Goal: Task Accomplishment & Management: Use online tool/utility

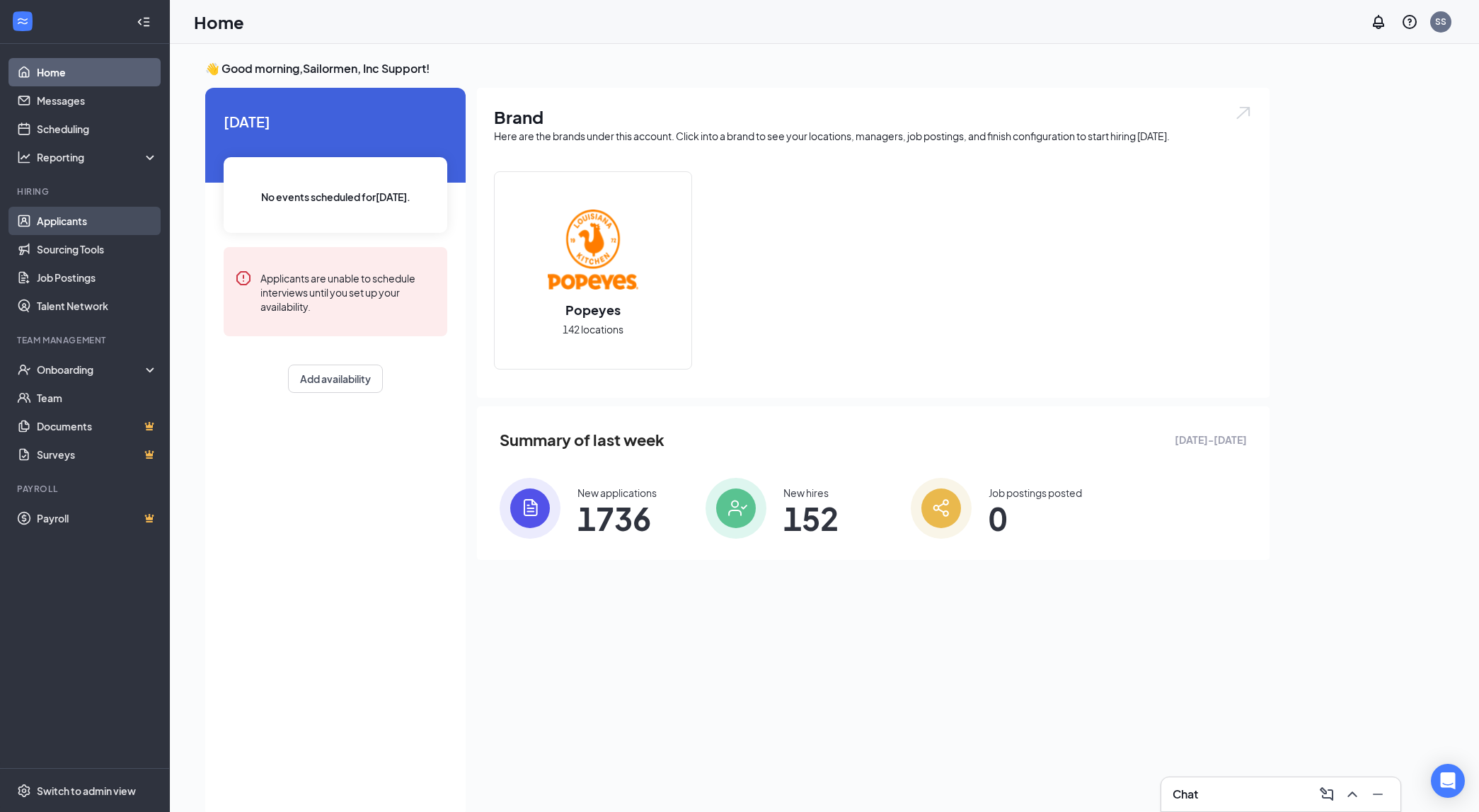
click at [96, 224] on link "Applicants" at bounding box center [97, 221] width 121 height 29
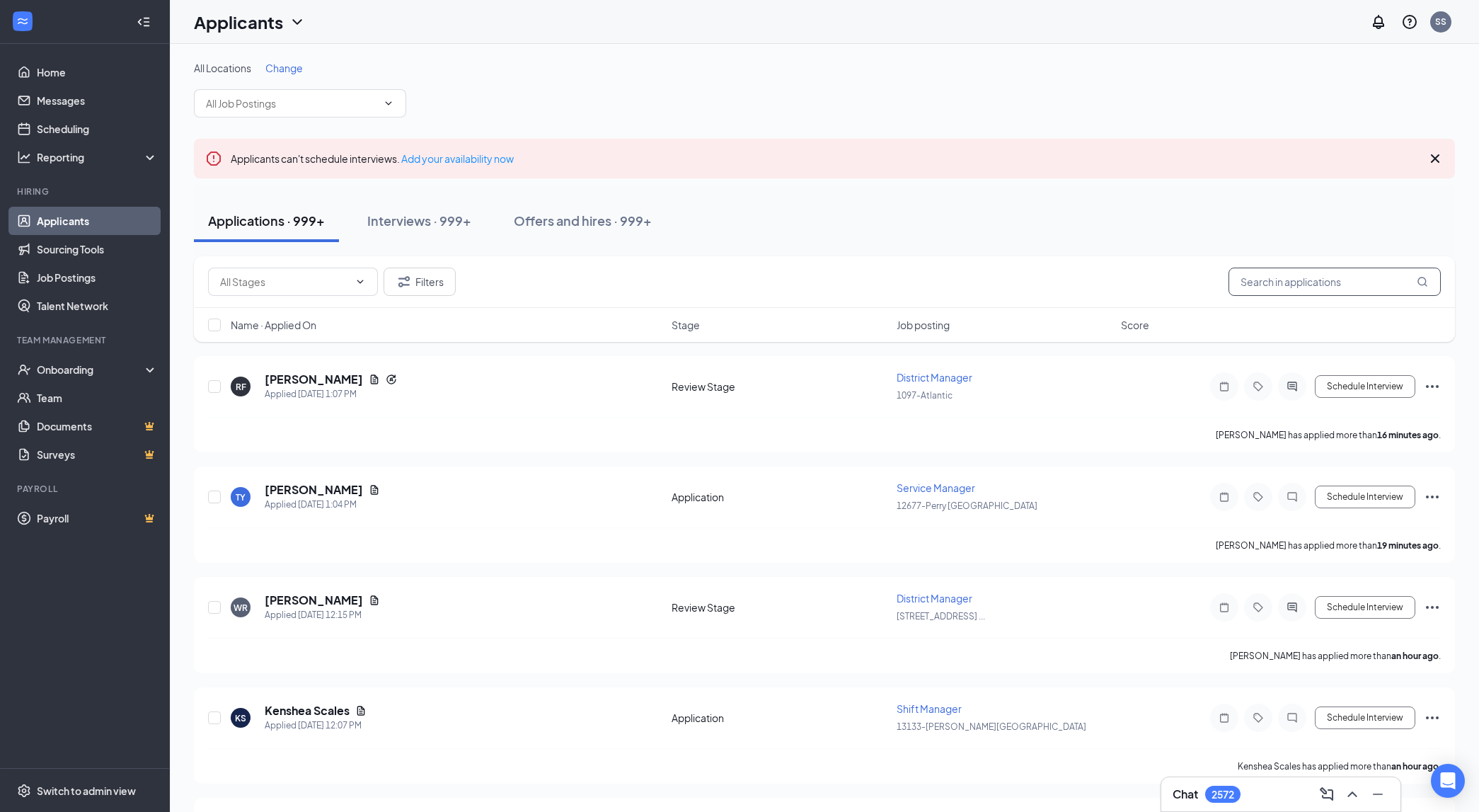
click at [1281, 287] on input "text" at bounding box center [1335, 282] width 212 height 29
paste input "[PERSON_NAME]"
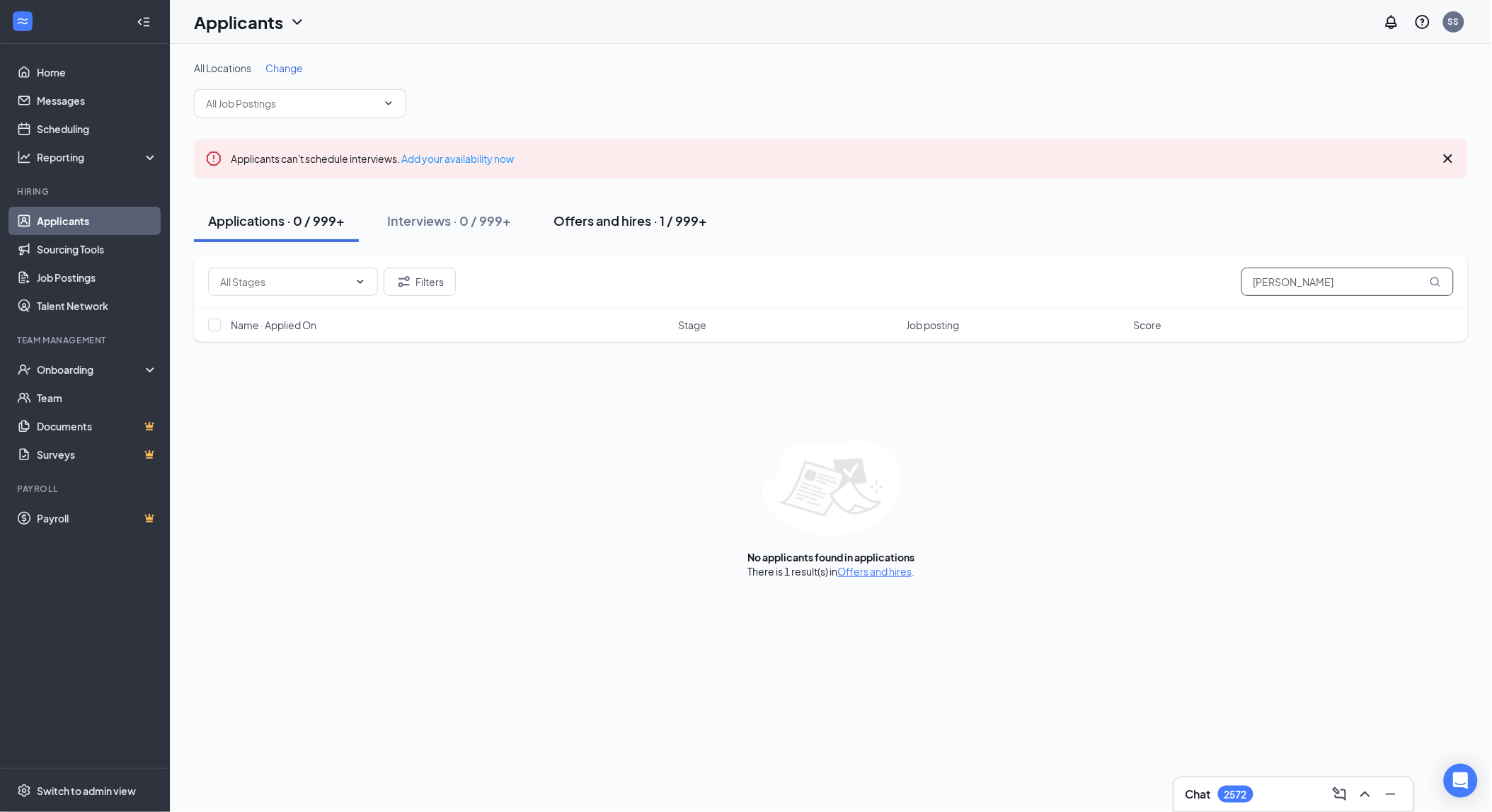
type input "[PERSON_NAME]"
click at [688, 228] on div "Offers and hires · 1 / 999+" at bounding box center [630, 220] width 153 height 18
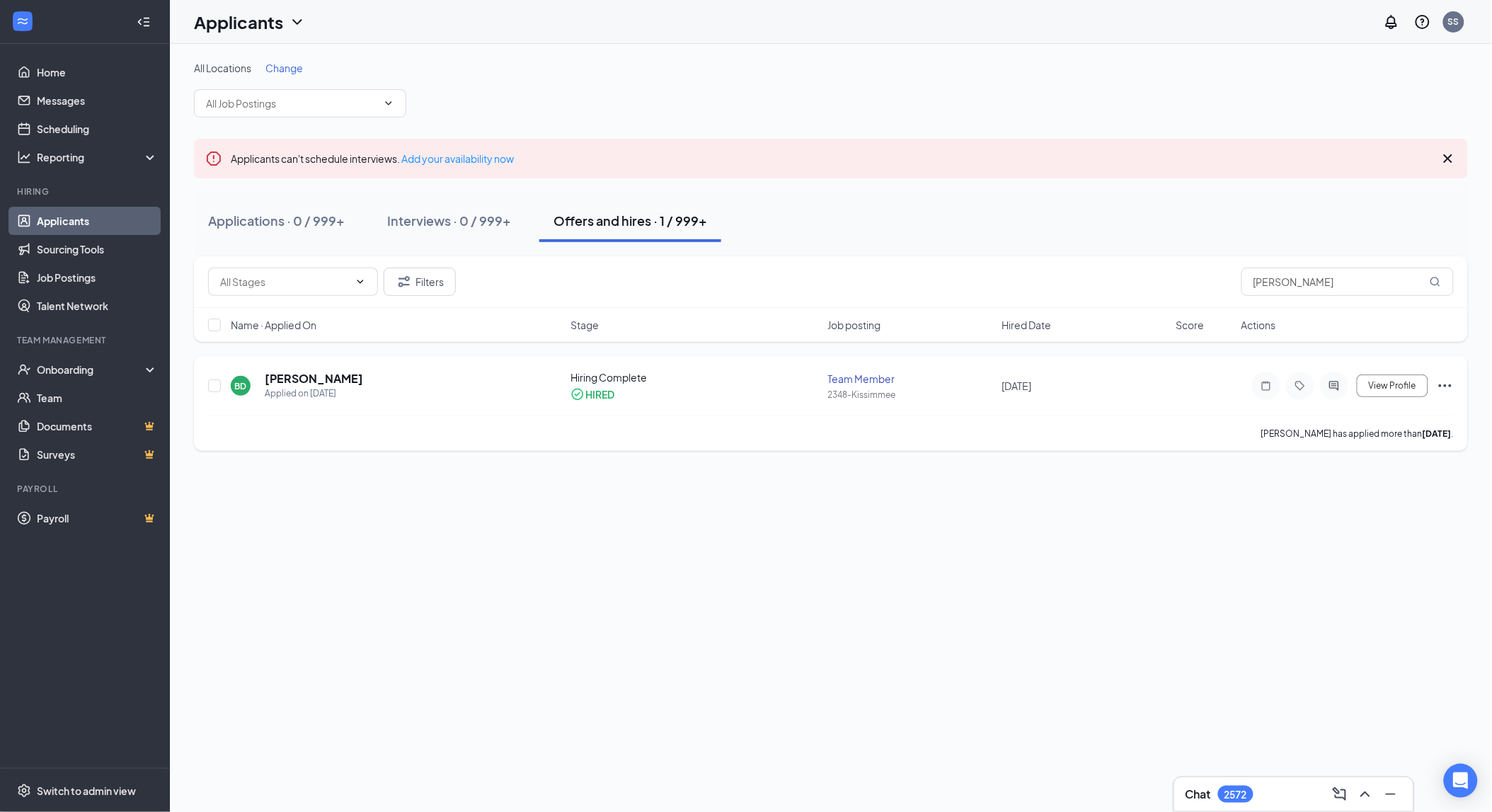
click at [876, 380] on div "Team Member" at bounding box center [910, 378] width 165 height 14
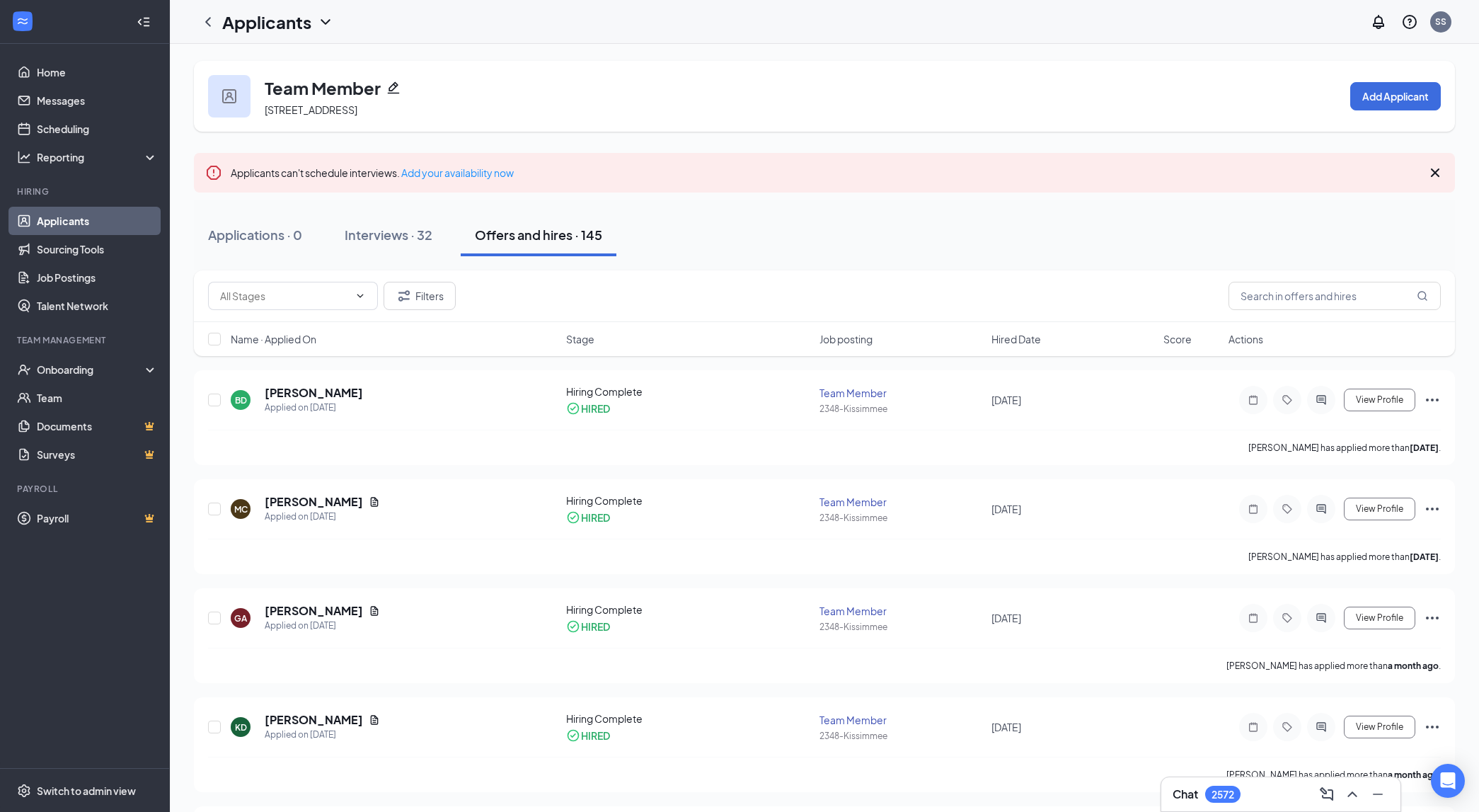
click at [398, 92] on icon "Pencil" at bounding box center [394, 88] width 12 height 12
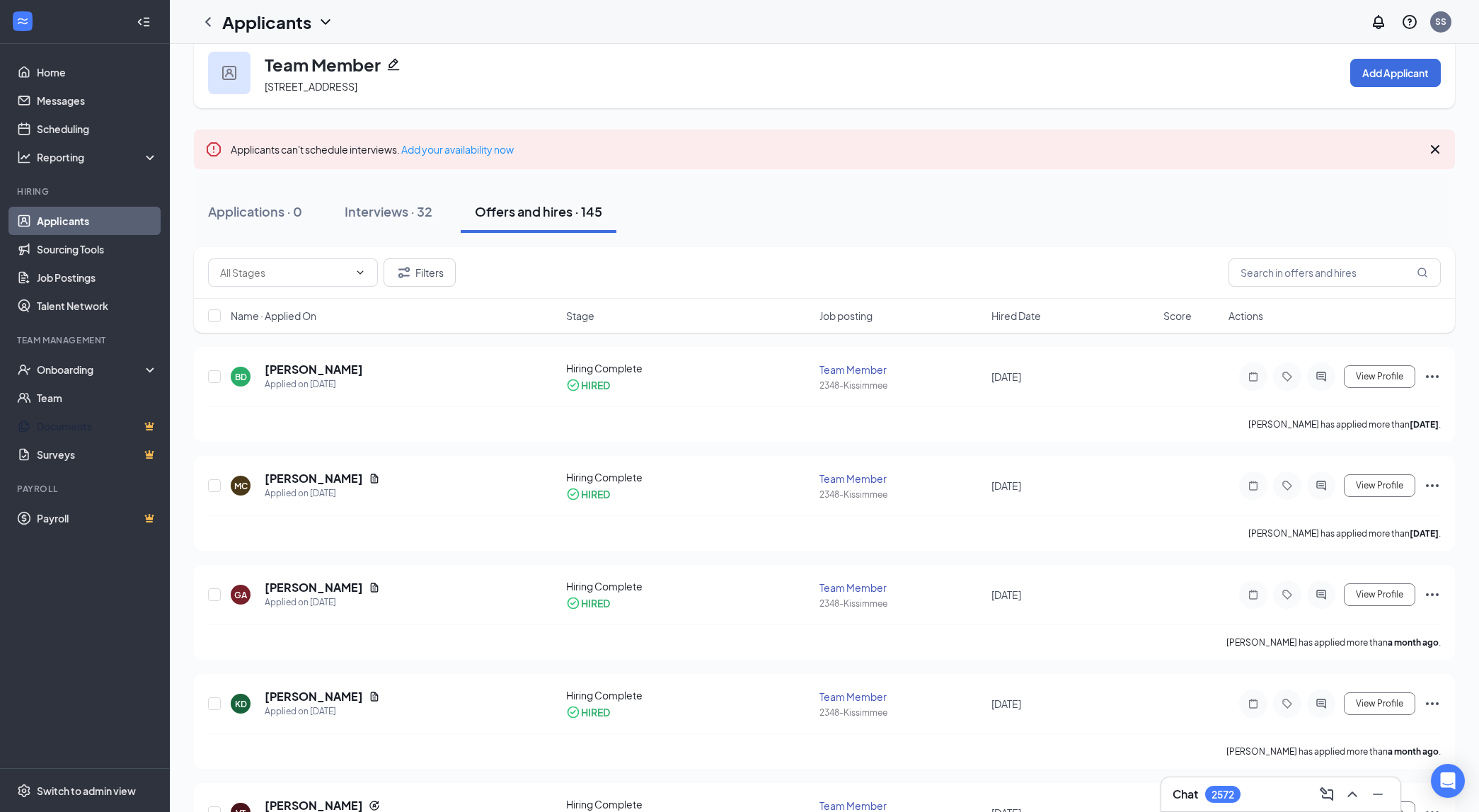
scroll to position [36, 0]
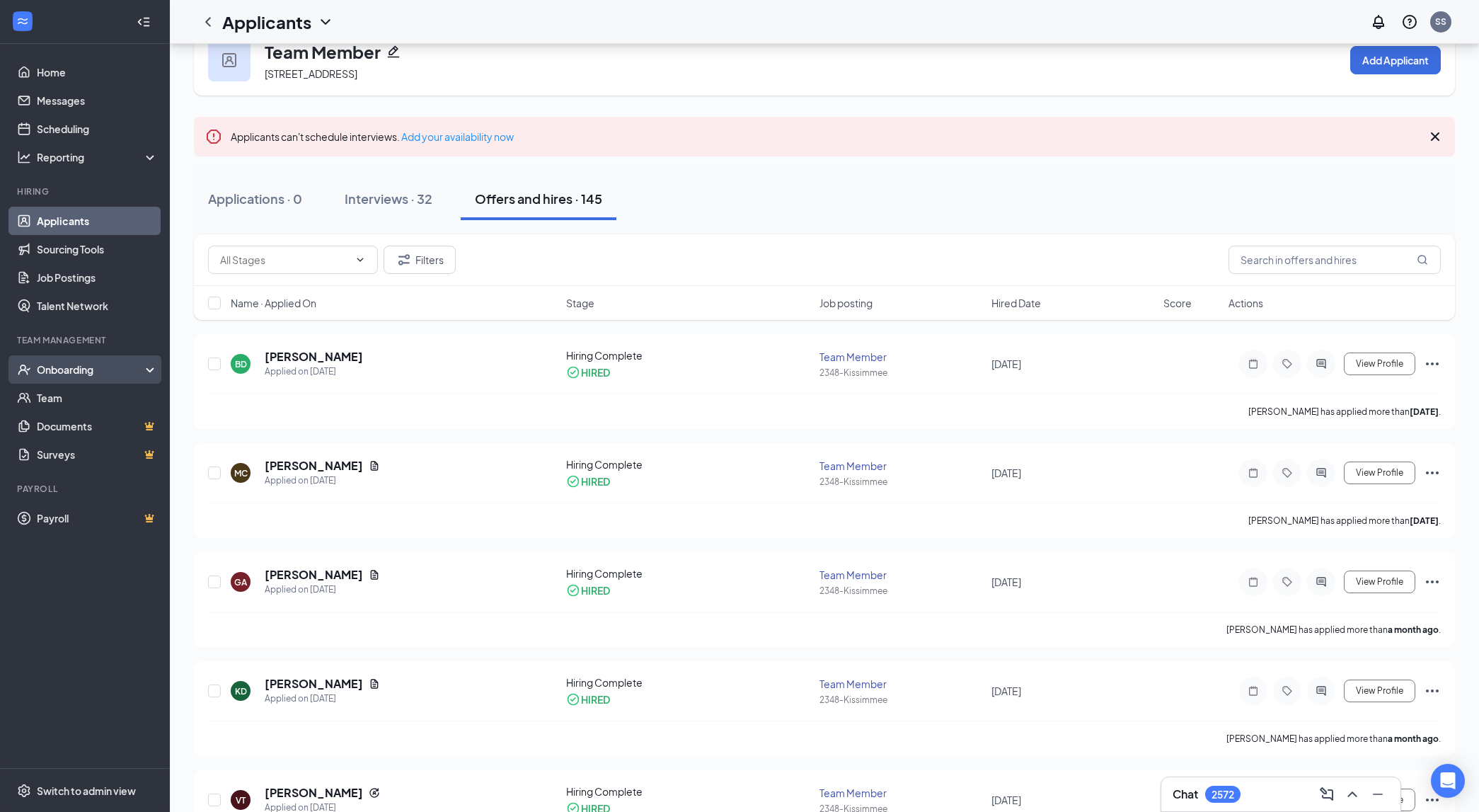
click at [67, 381] on div "Onboarding" at bounding box center [85, 370] width 170 height 29
click at [83, 397] on link "Overview" at bounding box center [97, 397] width 121 height 29
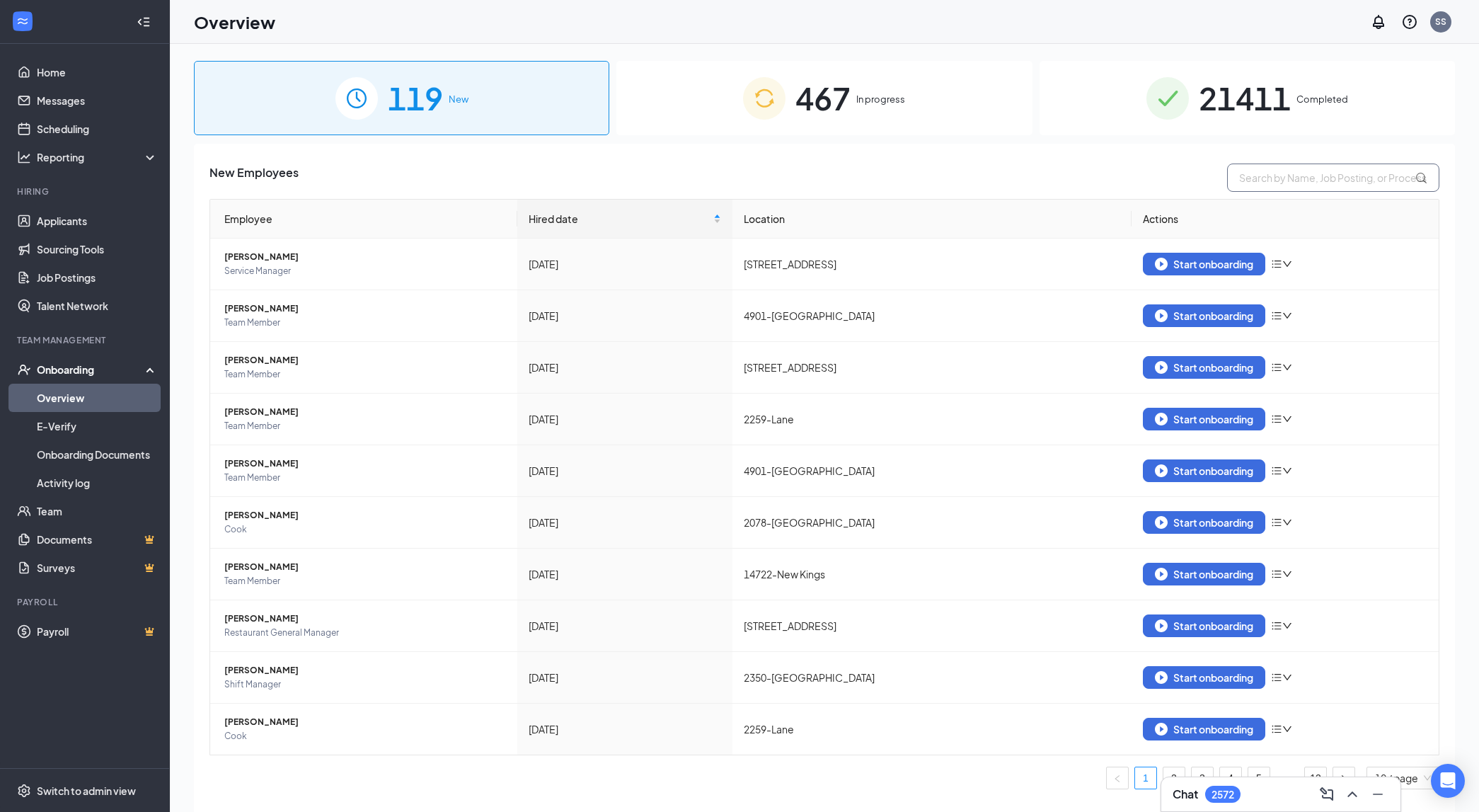
click at [1305, 177] on input "text" at bounding box center [1333, 177] width 212 height 29
paste input "[PERSON_NAME]"
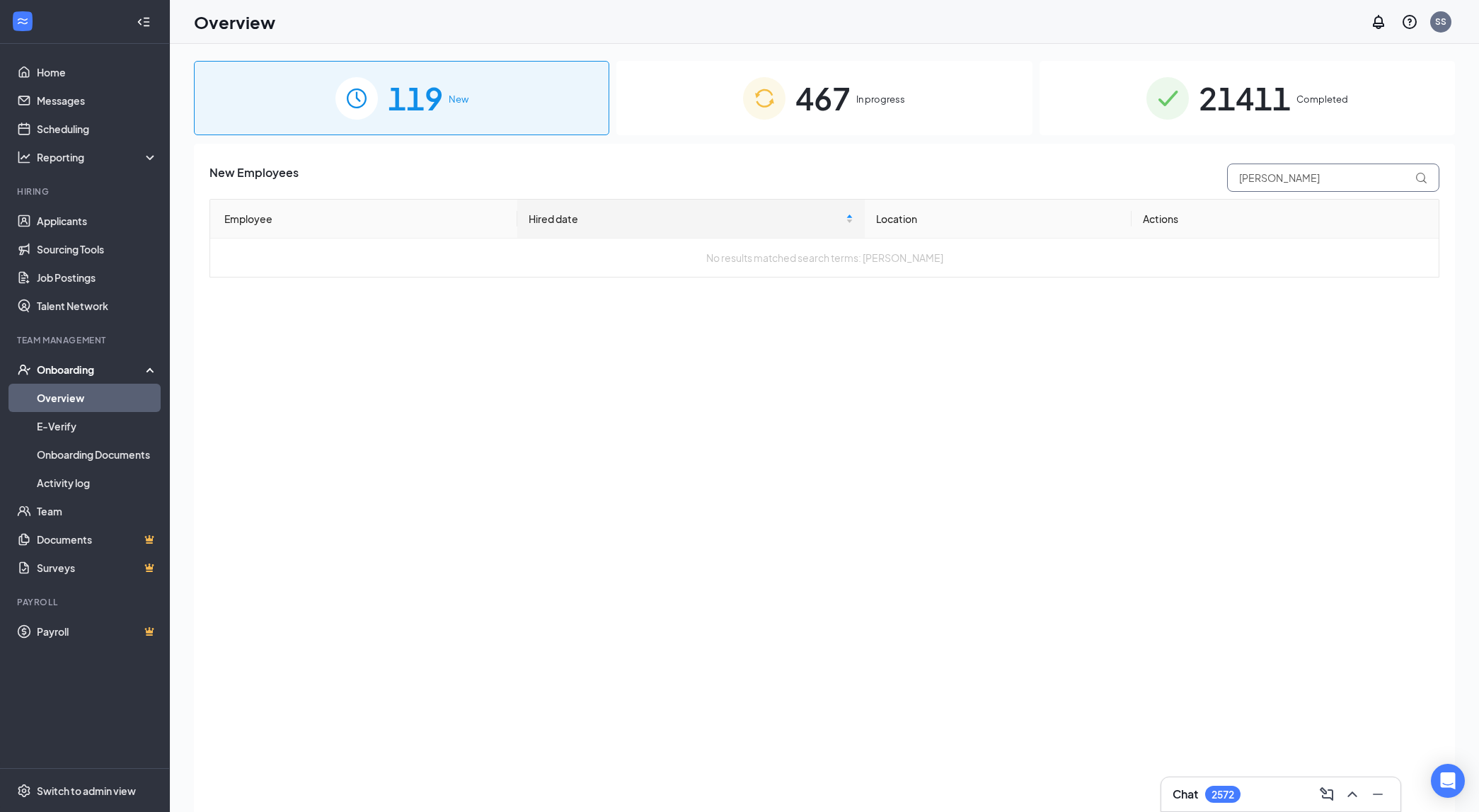
type input "[PERSON_NAME]"
click at [1212, 106] on span "21411" at bounding box center [1245, 98] width 92 height 49
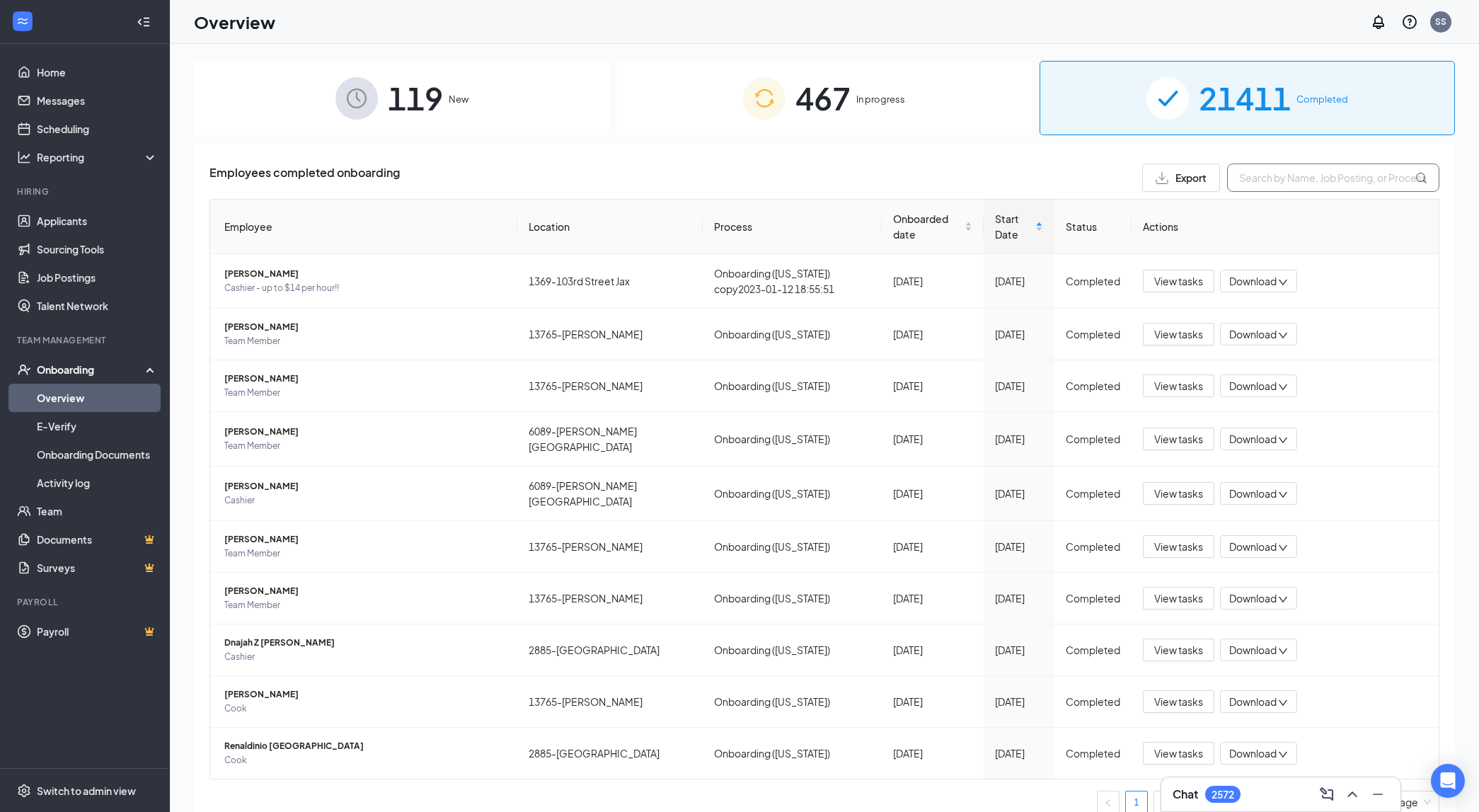
click at [1336, 174] on input "text" at bounding box center [1333, 177] width 212 height 29
paste input "[PERSON_NAME]"
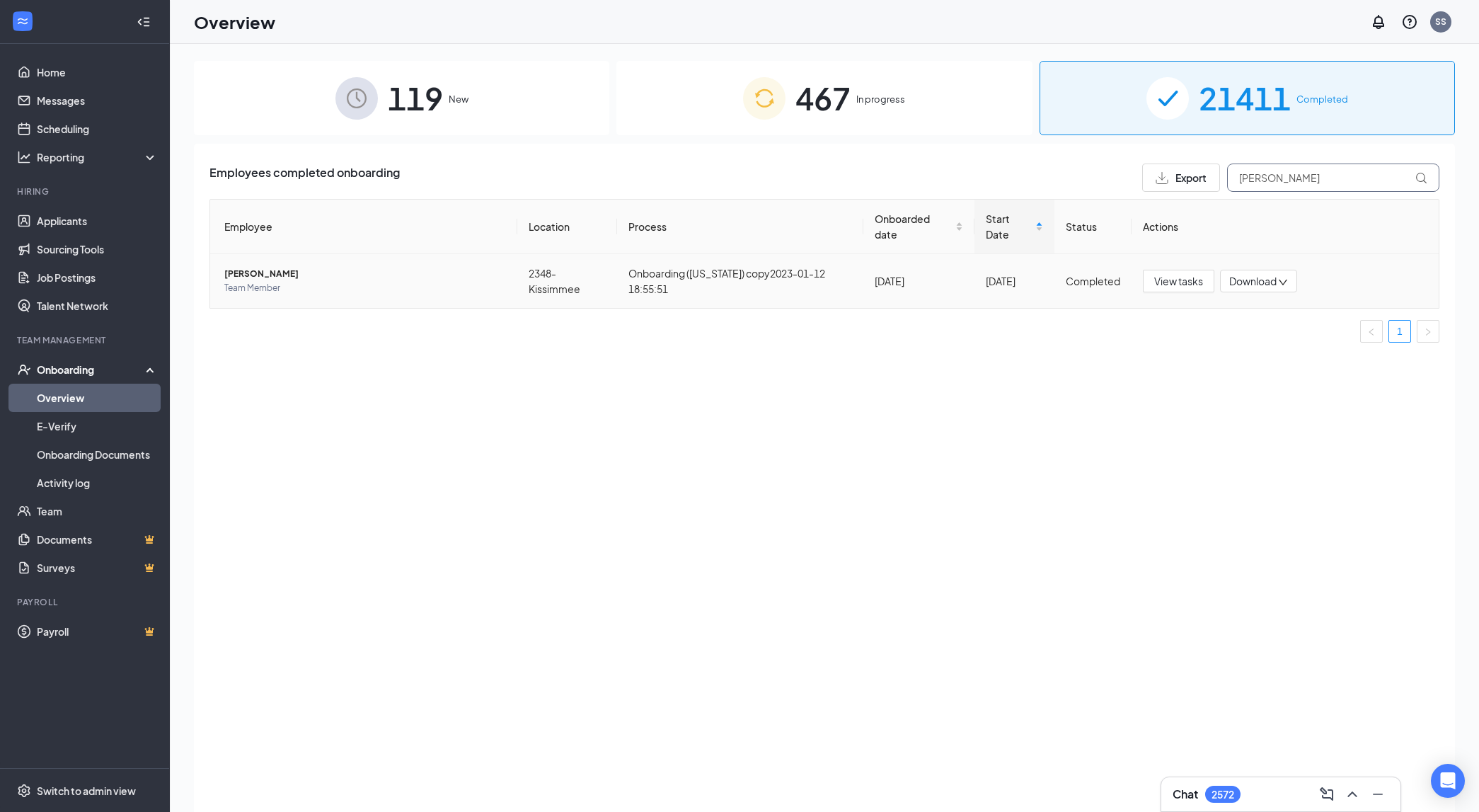
type input "[PERSON_NAME]"
click at [274, 273] on span "[PERSON_NAME]" at bounding box center [365, 273] width 282 height 14
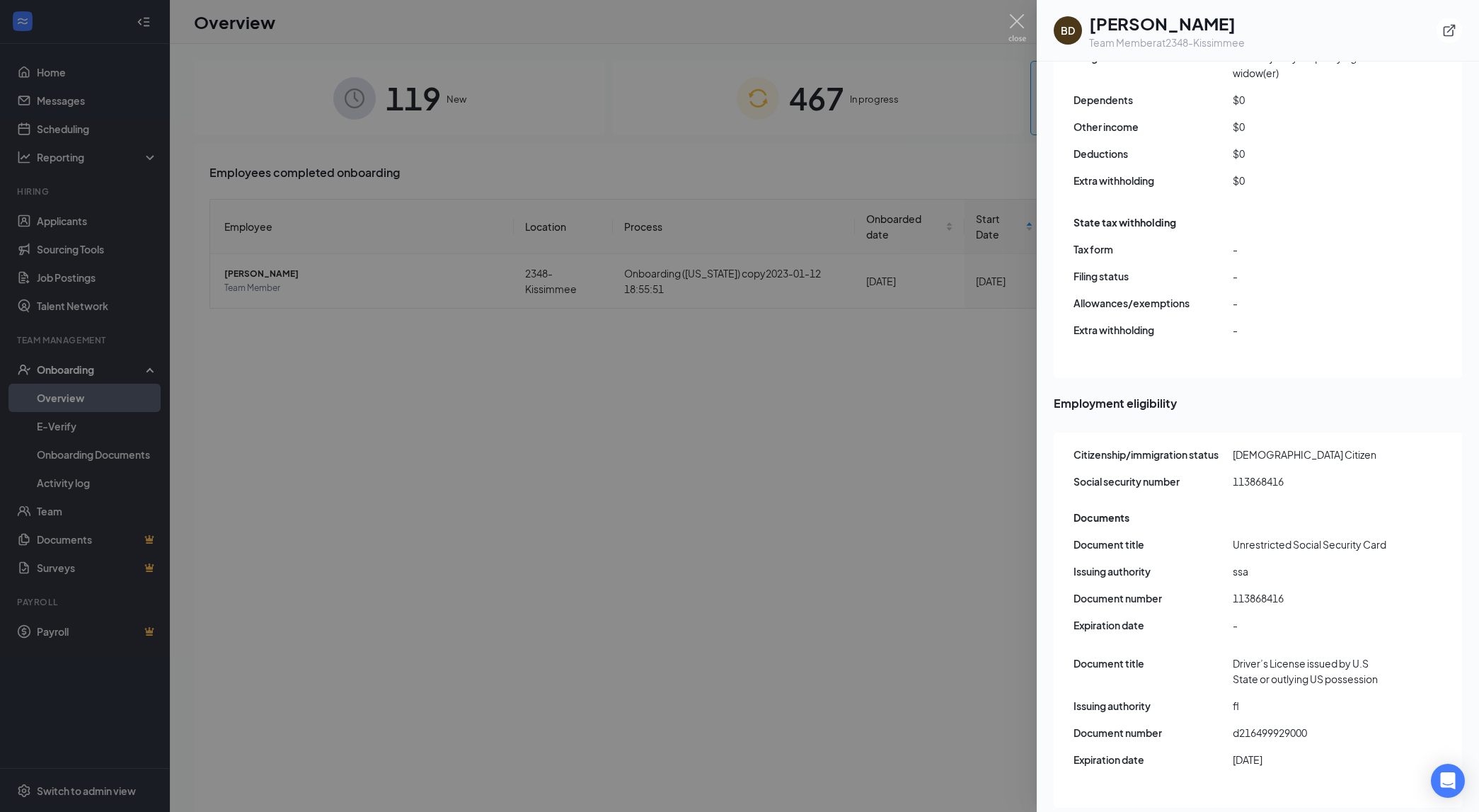
scroll to position [1424, 0]
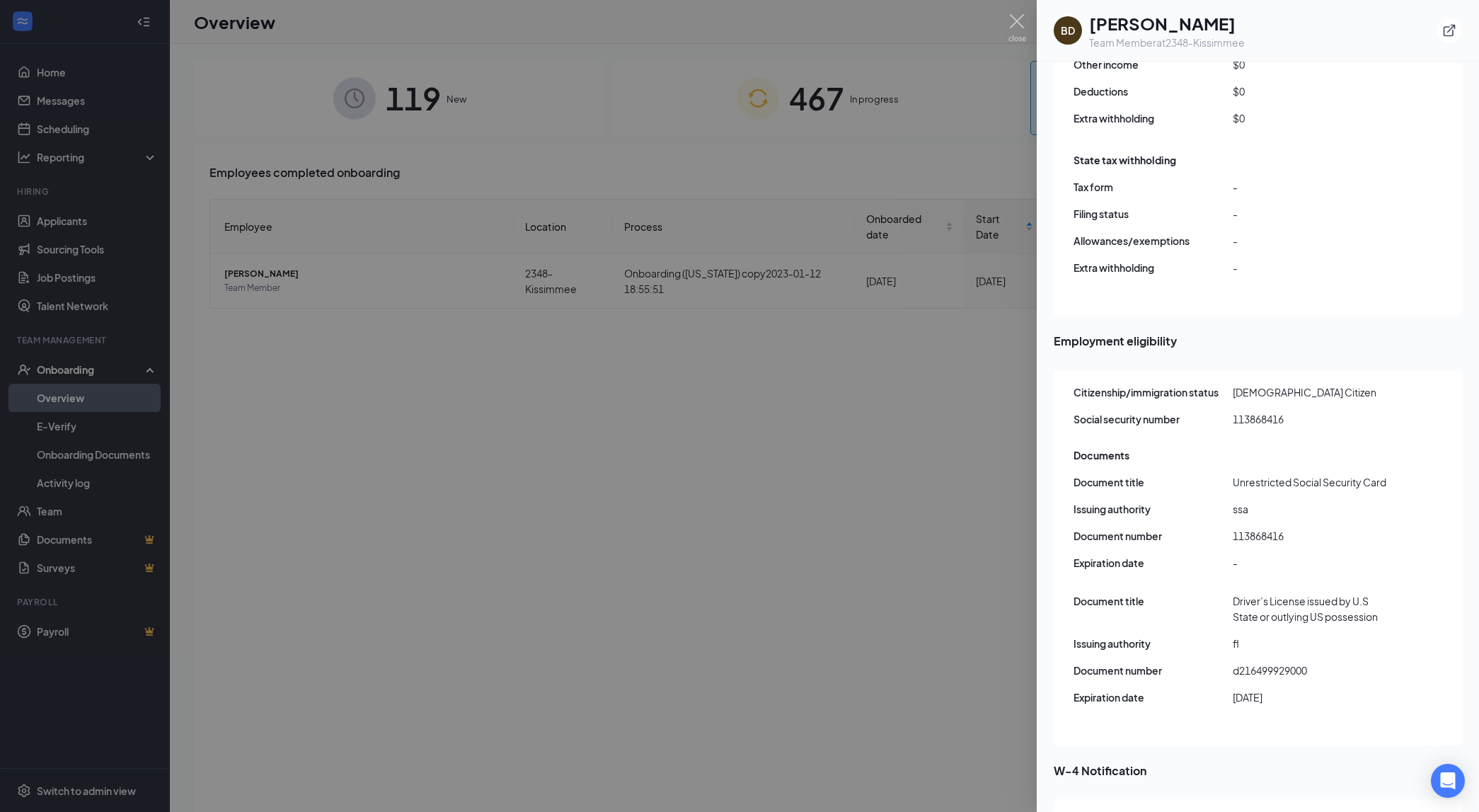
click at [558, 447] on div at bounding box center [739, 406] width 1479 height 812
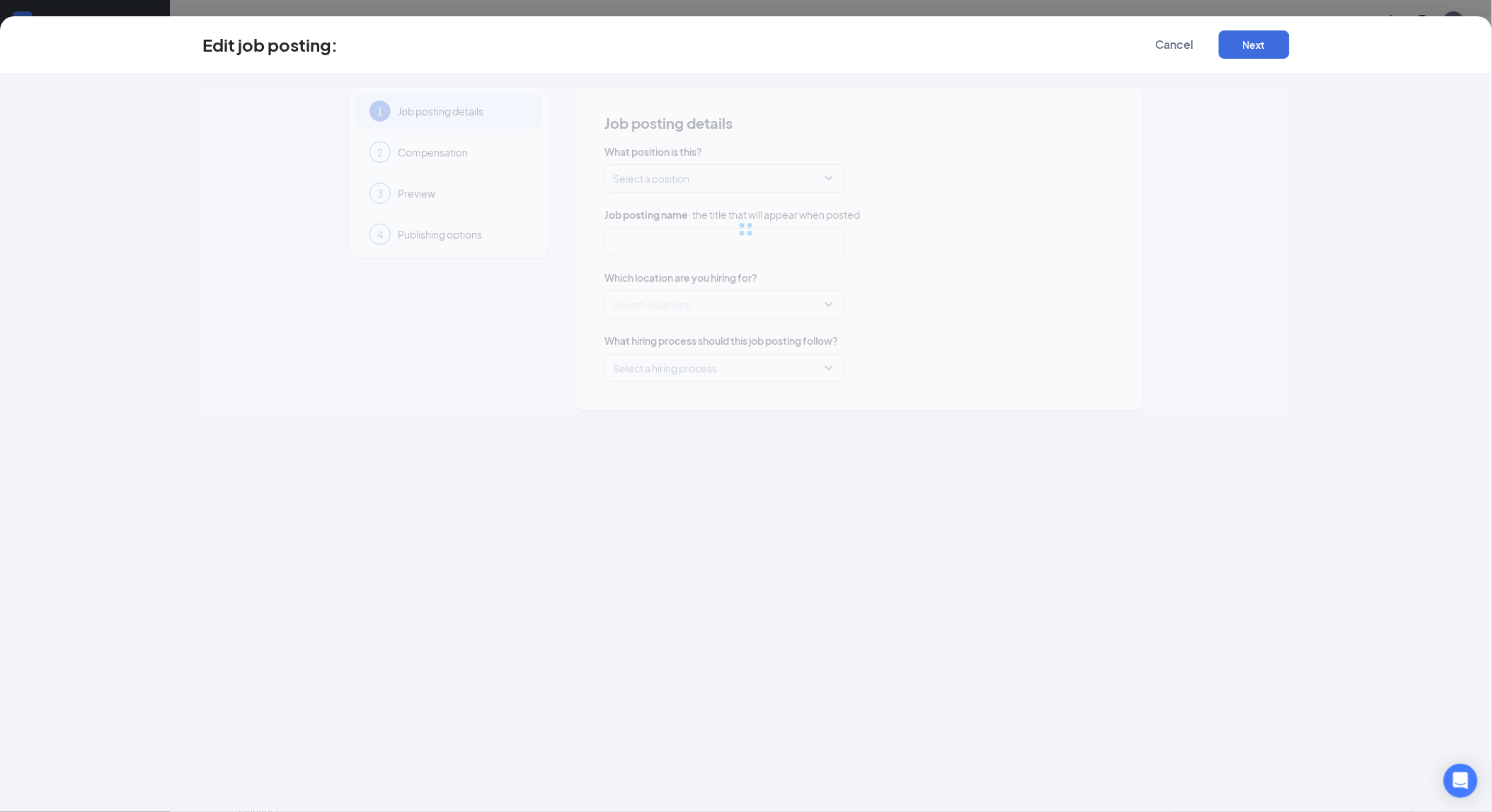
type input "Team Member"
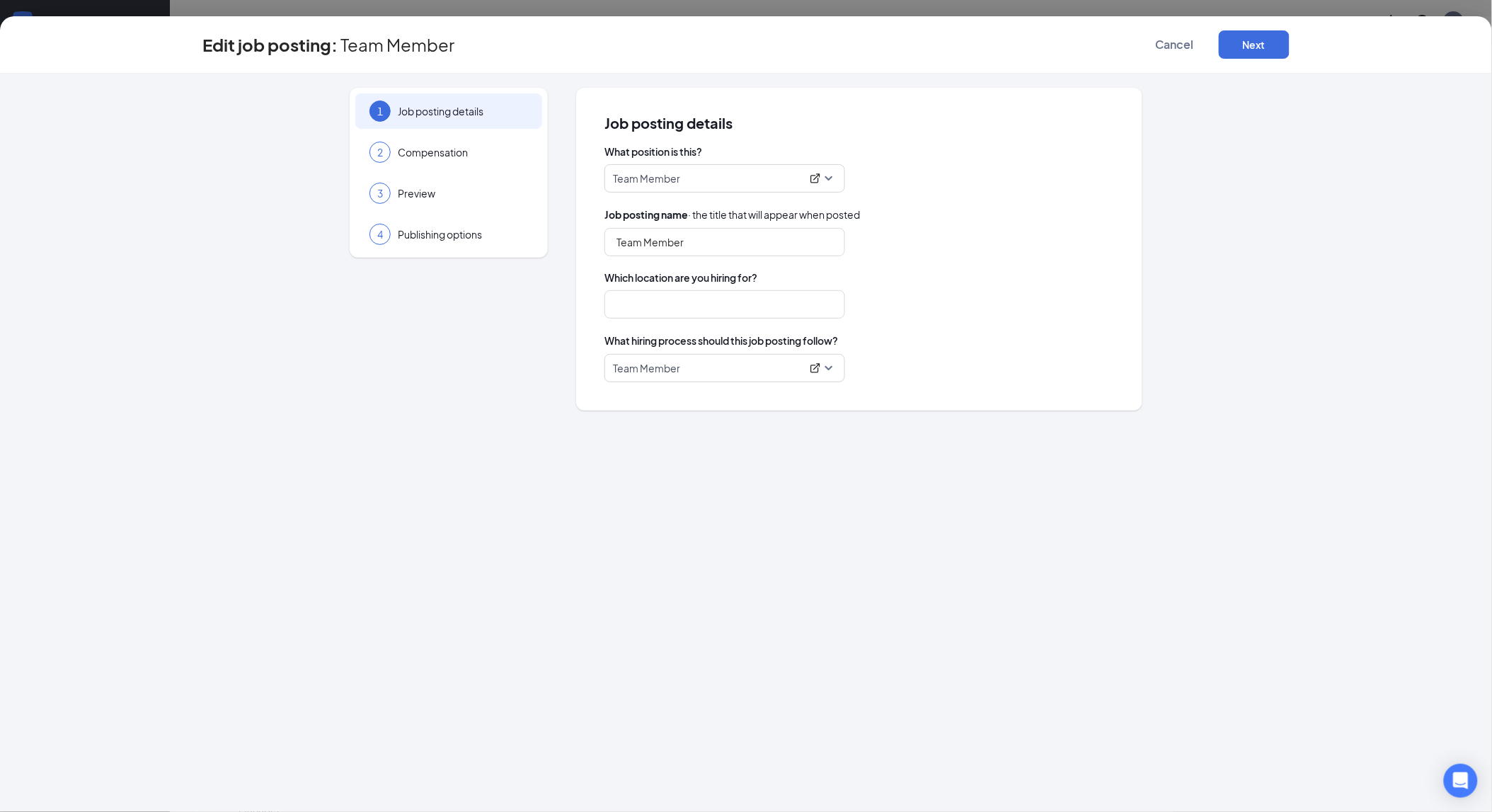
type input "2348-Kissimmee"
click at [812, 369] on icon "ExternalLink" at bounding box center [815, 368] width 11 height 11
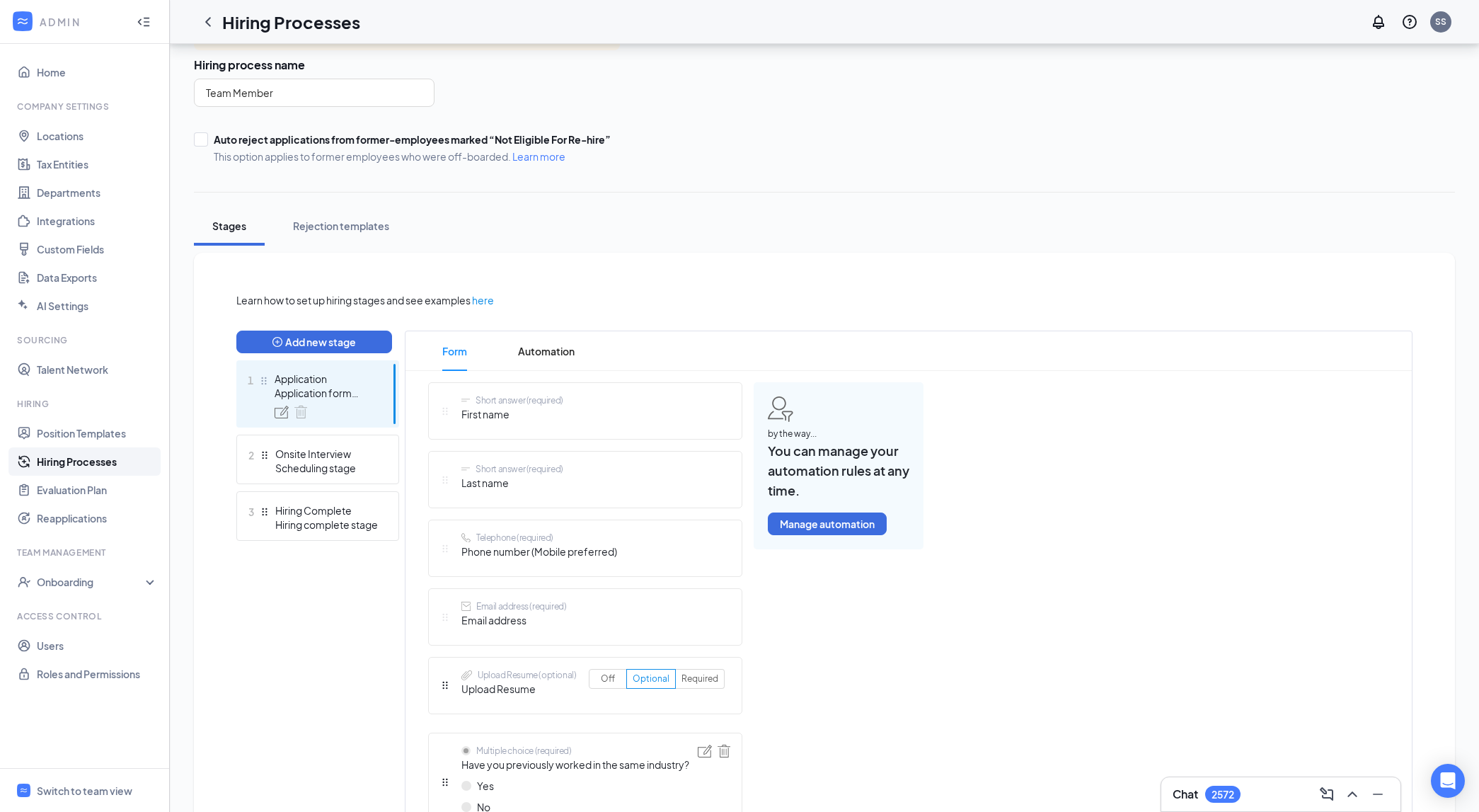
scroll to position [92, 0]
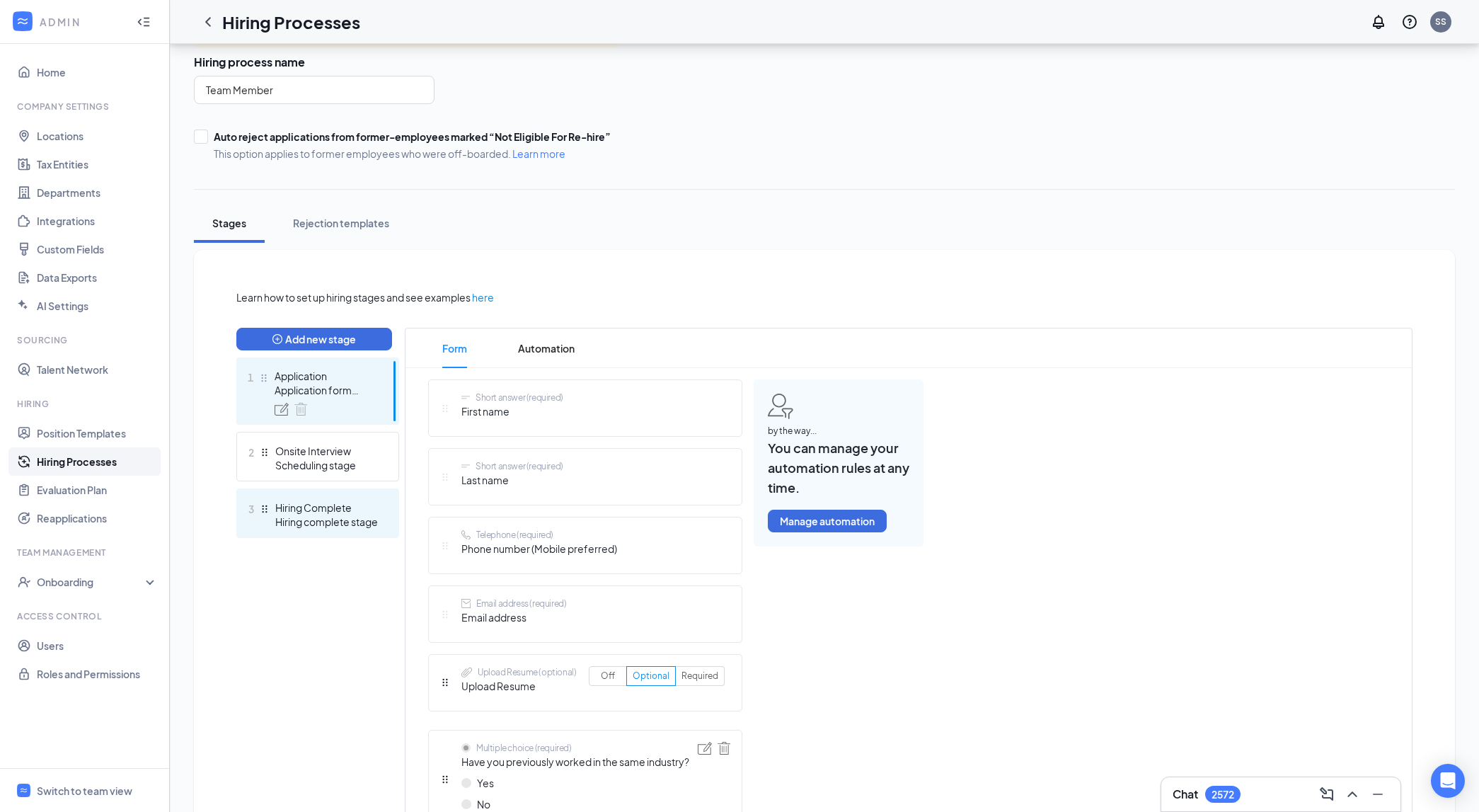
click at [332, 510] on div "Hiring Complete" at bounding box center [327, 507] width 103 height 14
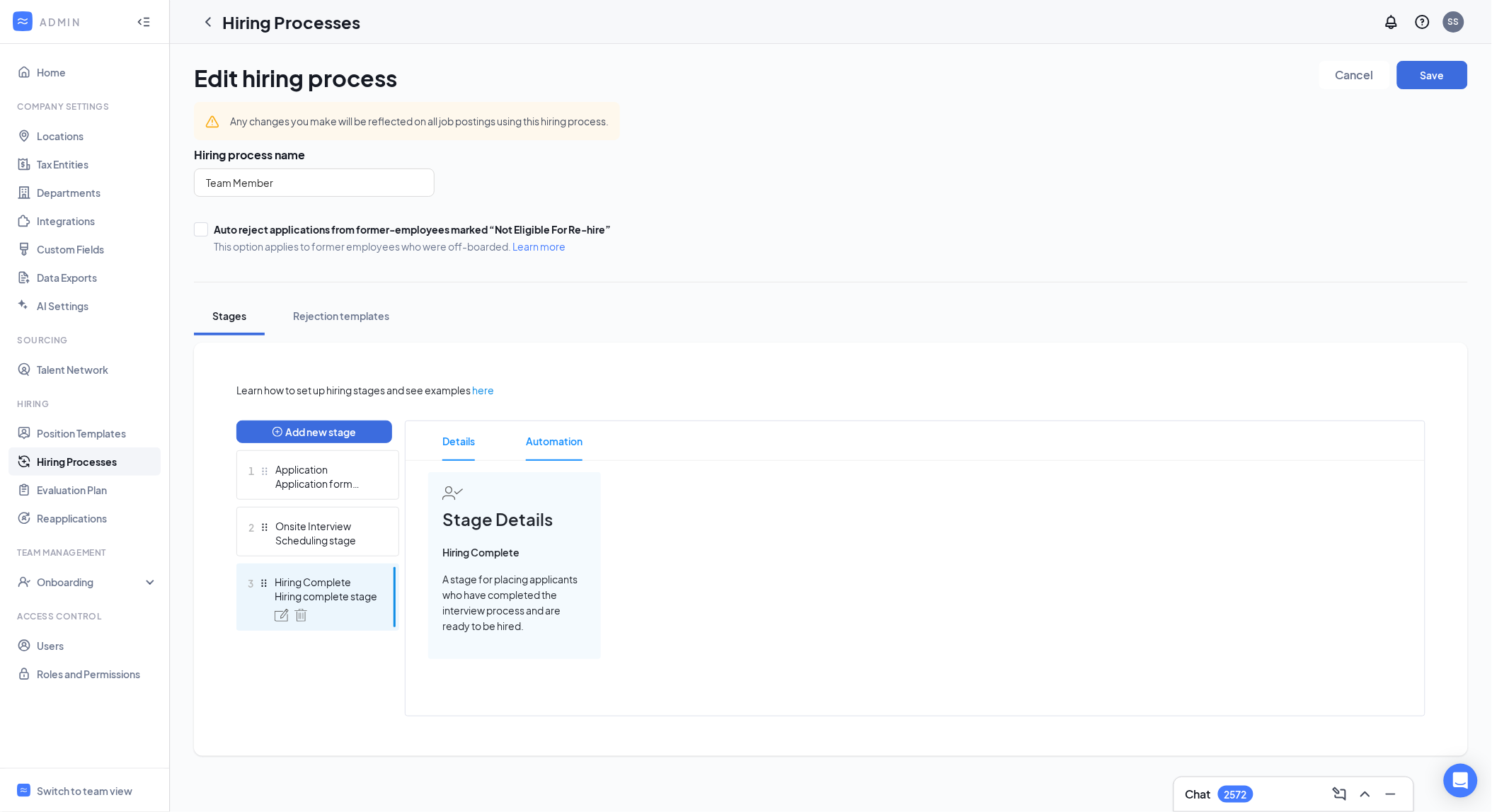
click at [548, 436] on span "Automation" at bounding box center [553, 441] width 56 height 40
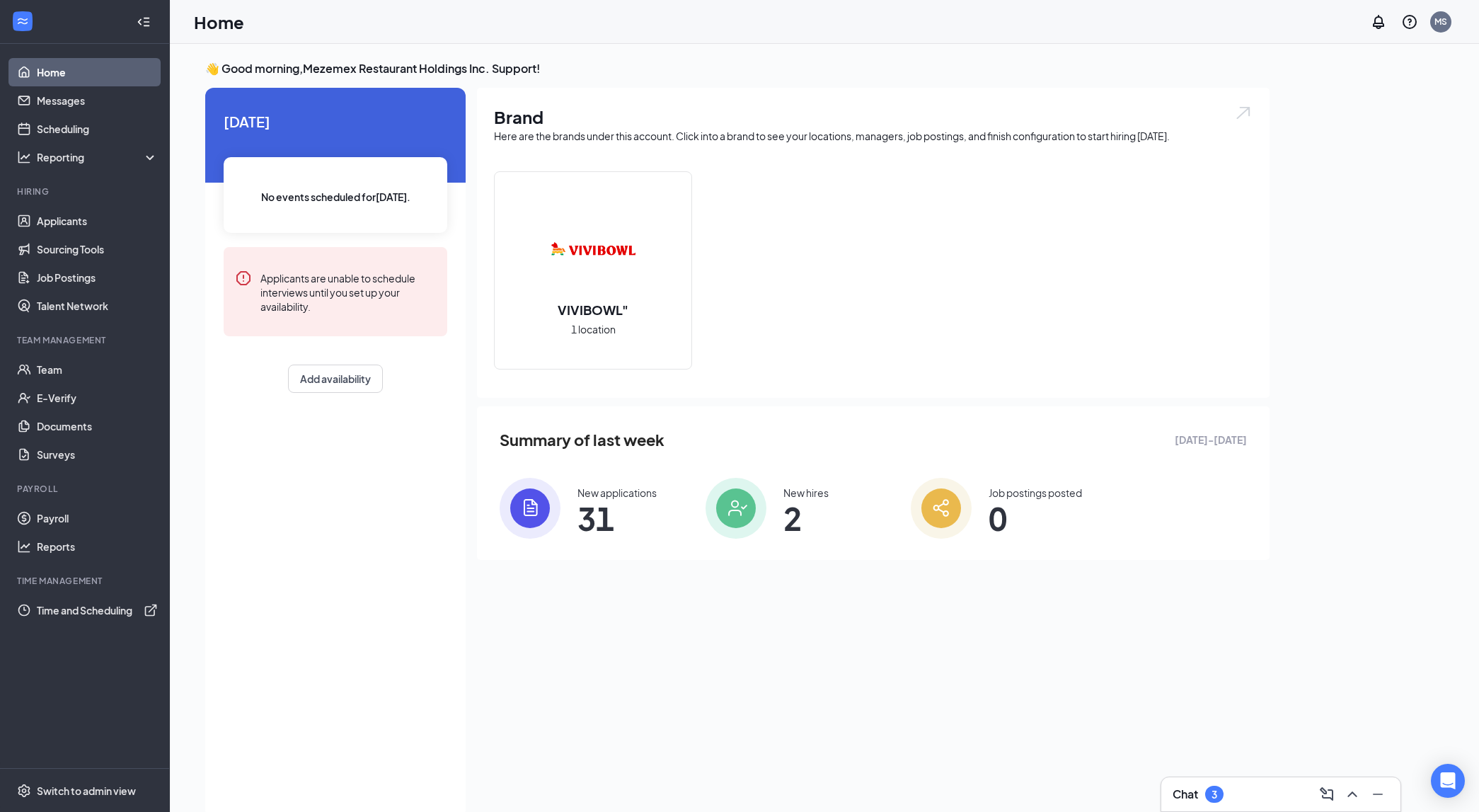
click at [620, 313] on h2 "VIVIBOWL"" at bounding box center [592, 309] width 99 height 18
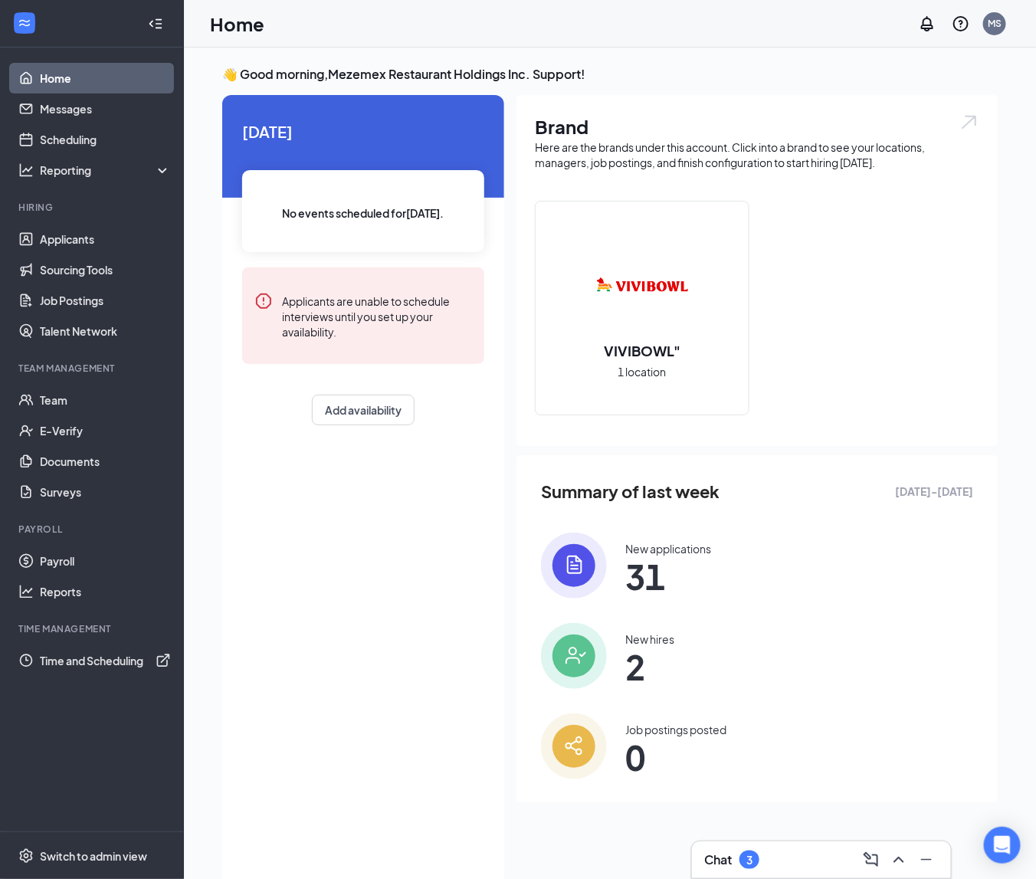
click at [671, 349] on h2 "VIVIBOWL"" at bounding box center [641, 350] width 107 height 19
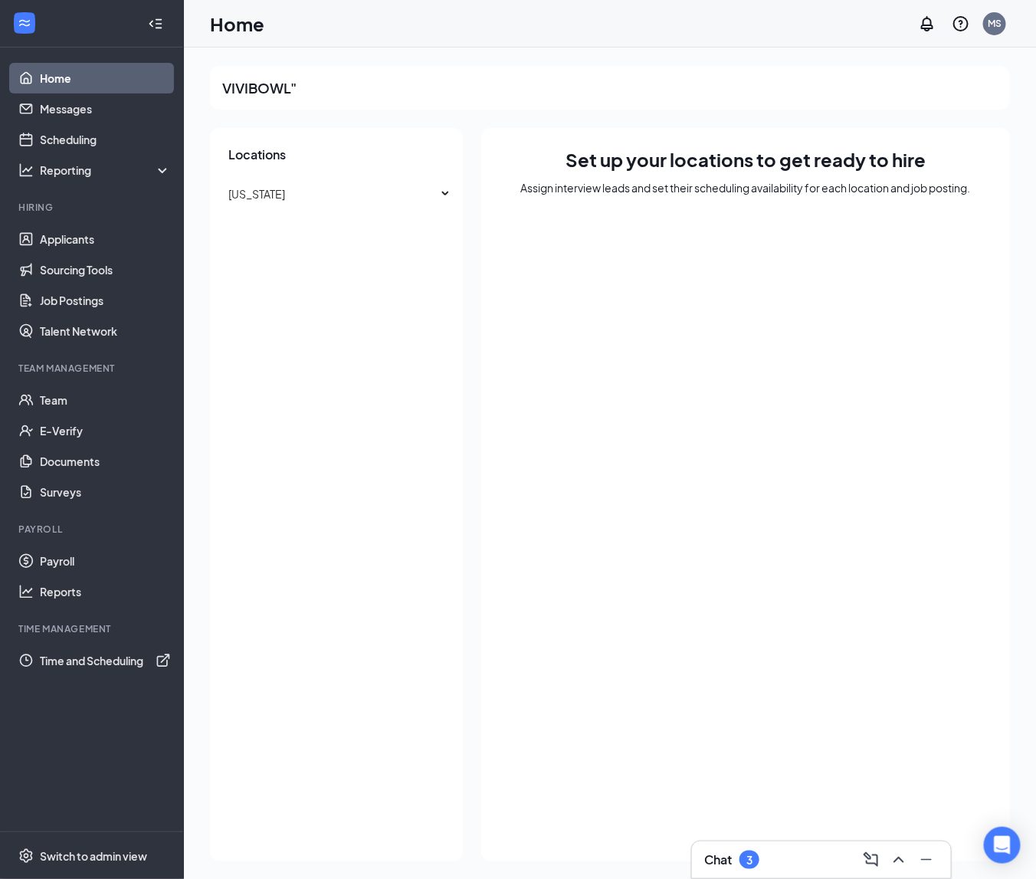
click at [282, 90] on h2 "VIVIBOWL"" at bounding box center [259, 87] width 74 height 19
click at [263, 95] on h2 "VIVIBOWL"" at bounding box center [259, 87] width 74 height 19
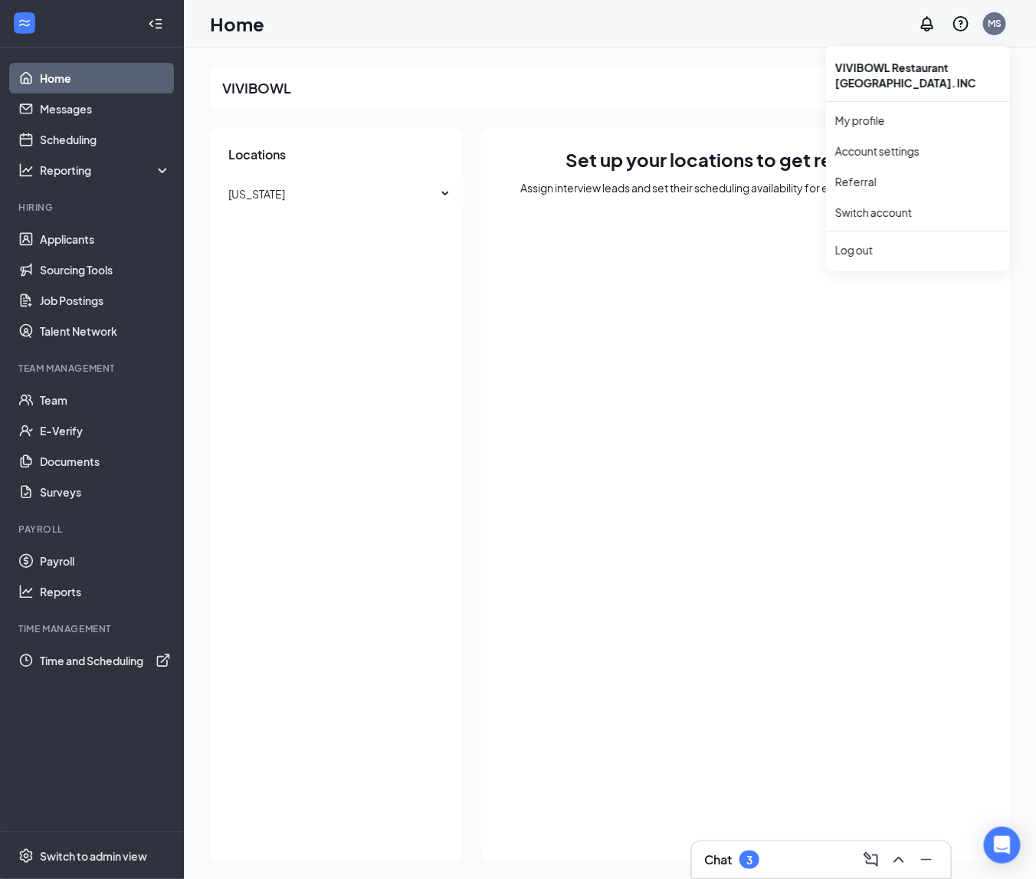
click at [992, 28] on div "MS" at bounding box center [994, 23] width 14 height 13
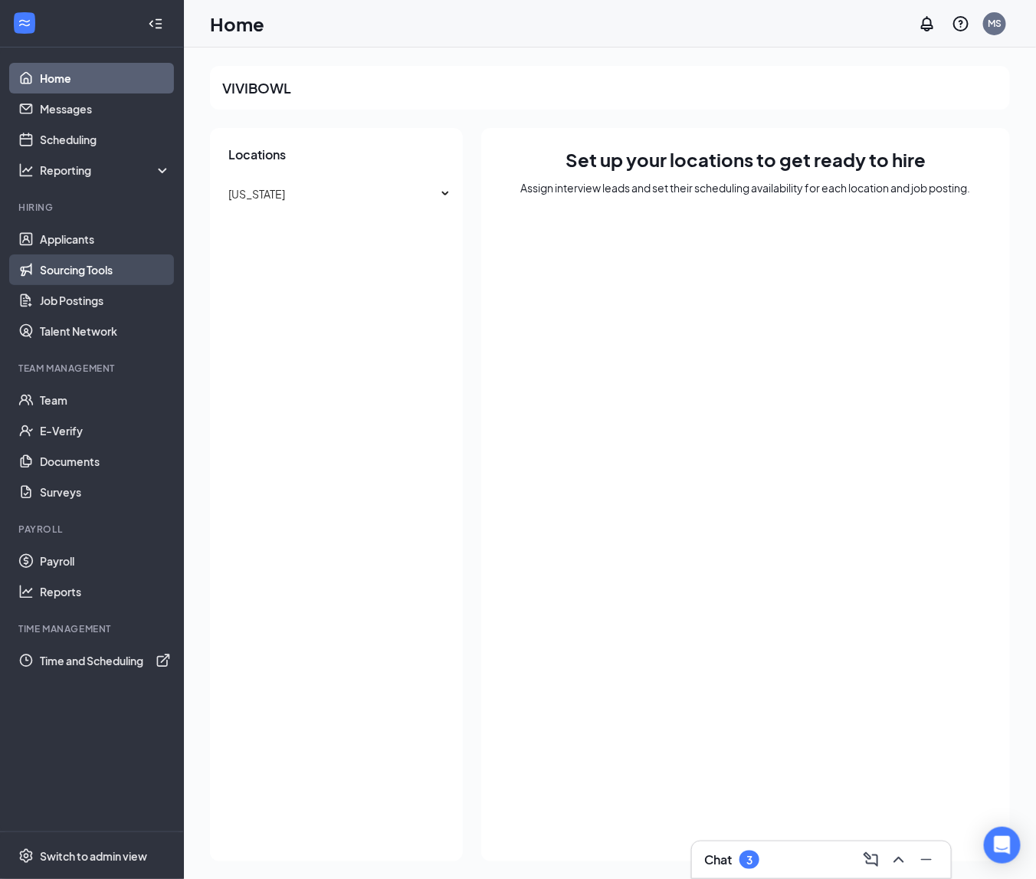
click at [107, 262] on link "Sourcing Tools" at bounding box center [105, 269] width 131 height 31
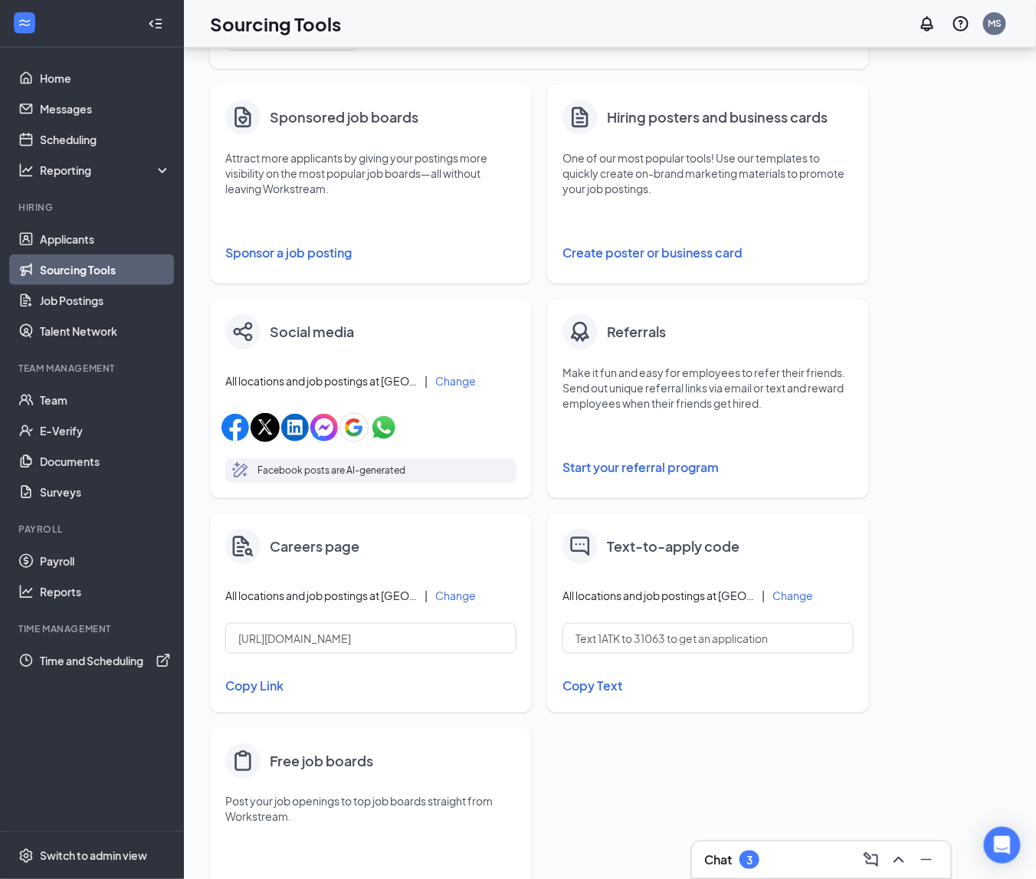
scroll to position [318, 0]
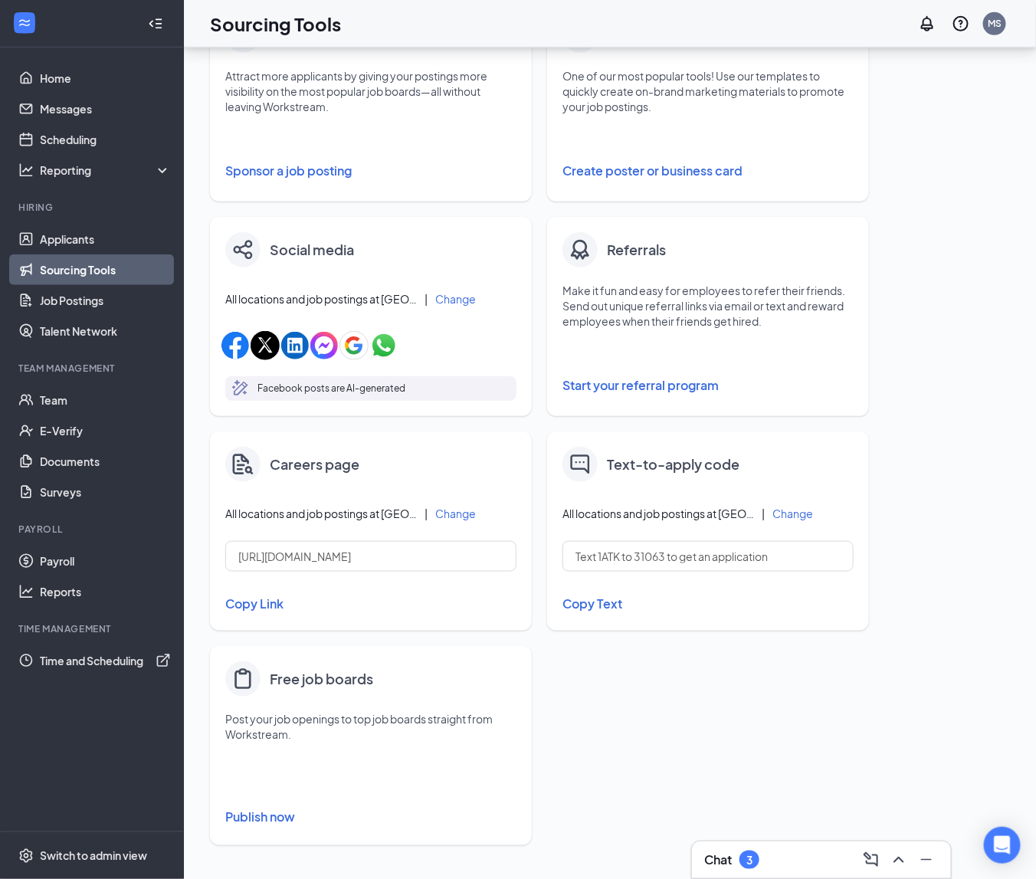
click at [276, 600] on button "Copy Link" at bounding box center [370, 604] width 291 height 26
click at [607, 607] on button "Copy Text" at bounding box center [707, 604] width 291 height 26
click at [732, 516] on span "All locations and job postings at VIVIBOWL"" at bounding box center [658, 513] width 192 height 15
click at [792, 512] on button "Change" at bounding box center [792, 513] width 41 height 11
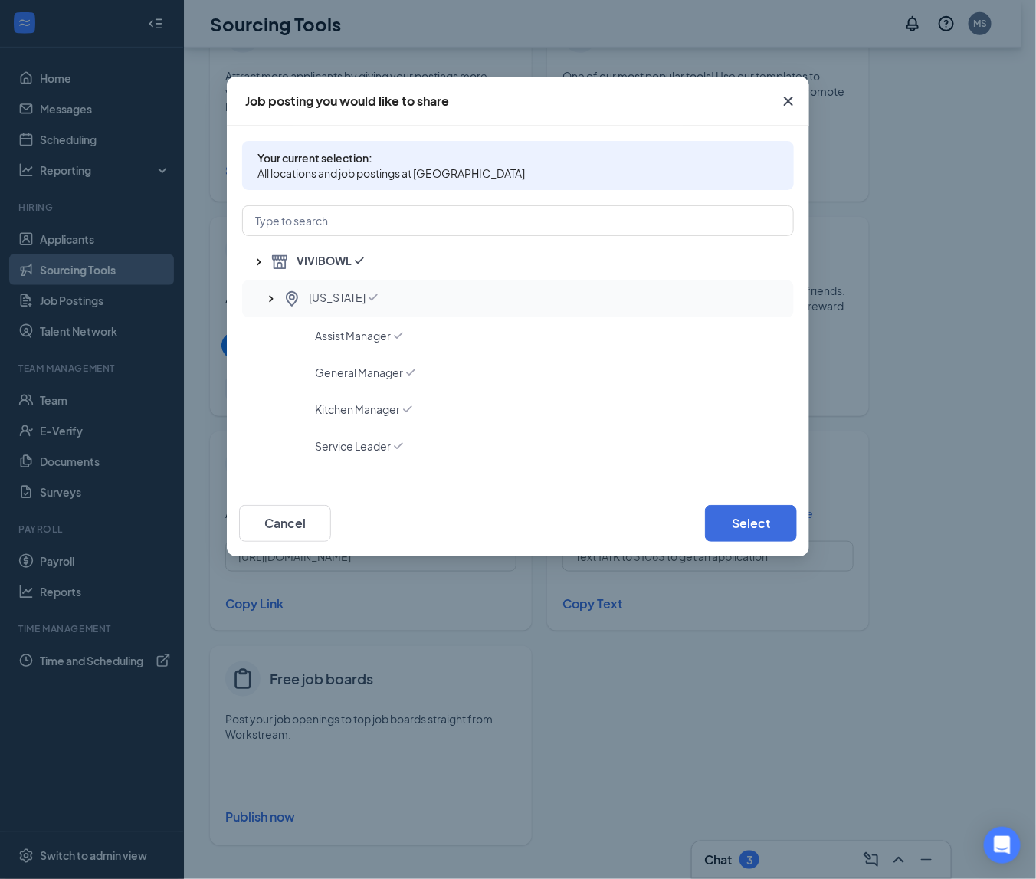
click at [272, 299] on icon "SmallChevronUp" at bounding box center [271, 299] width 4 height 7
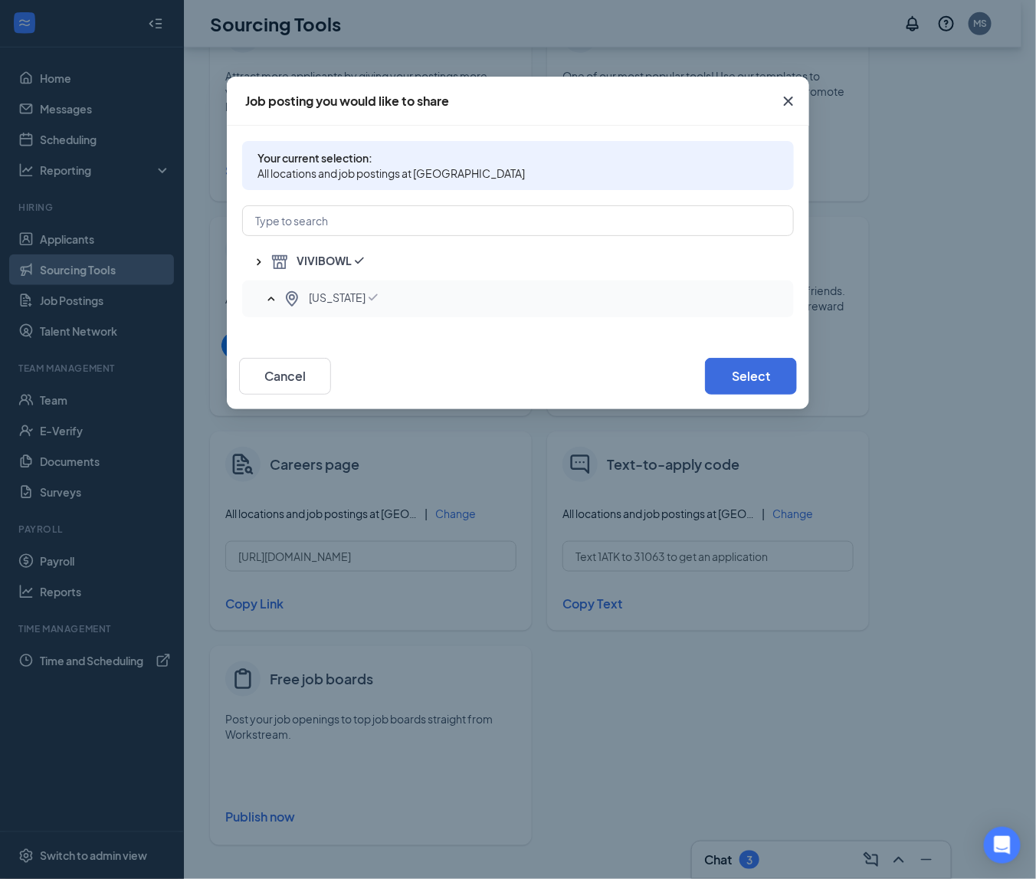
click at [273, 299] on icon "SmallChevronUp" at bounding box center [271, 298] width 7 height 4
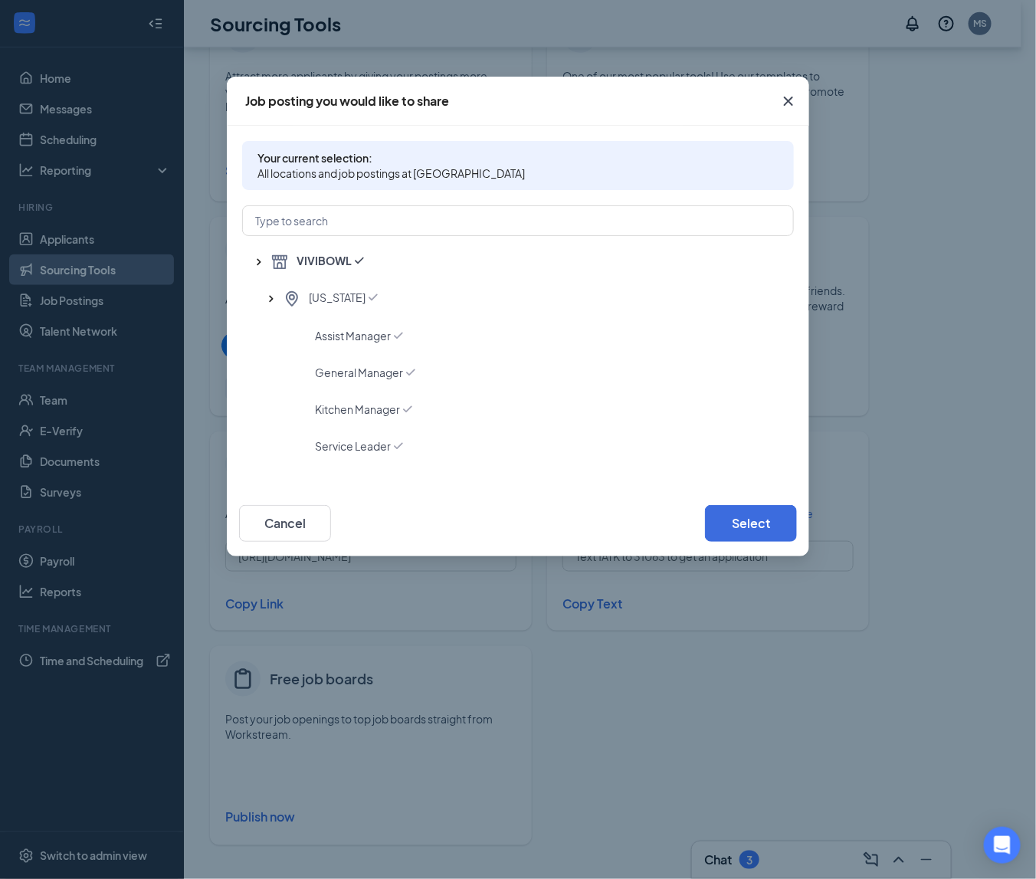
click at [786, 103] on icon "Cross" at bounding box center [788, 101] width 9 height 9
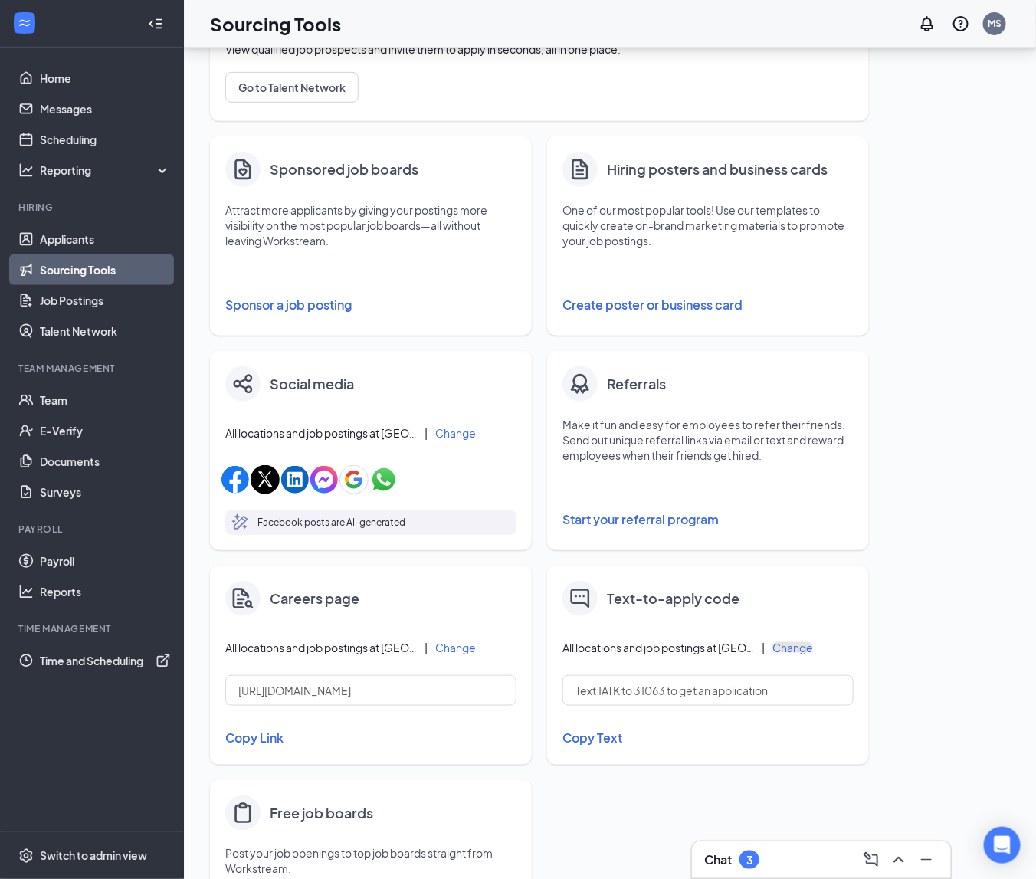
scroll to position [180, 0]
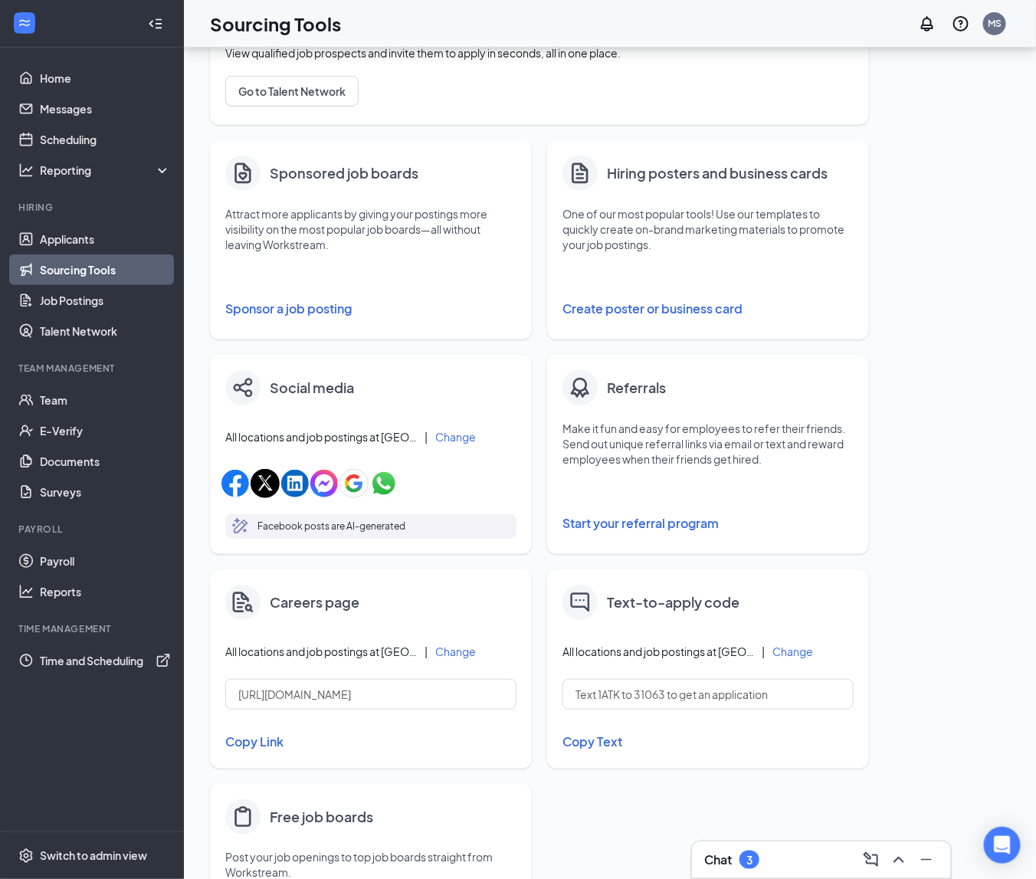
click at [678, 313] on button "Create poster or business card" at bounding box center [707, 308] width 291 height 31
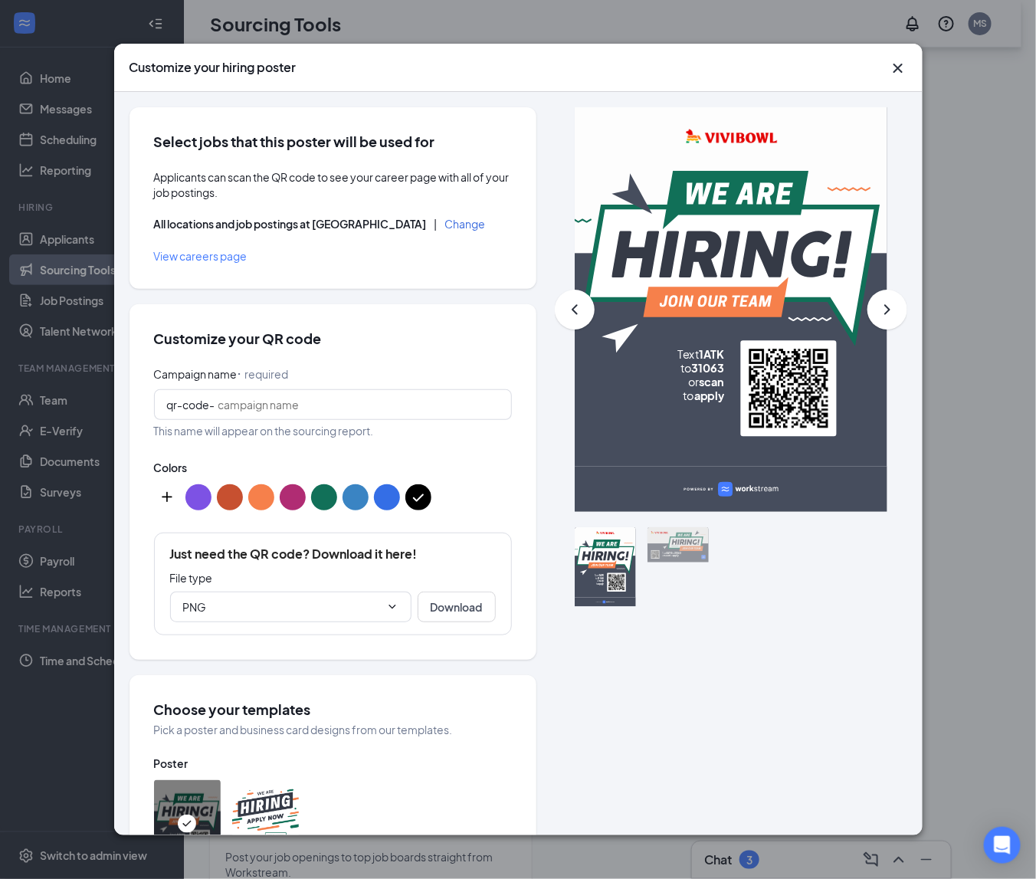
scroll to position [590, 0]
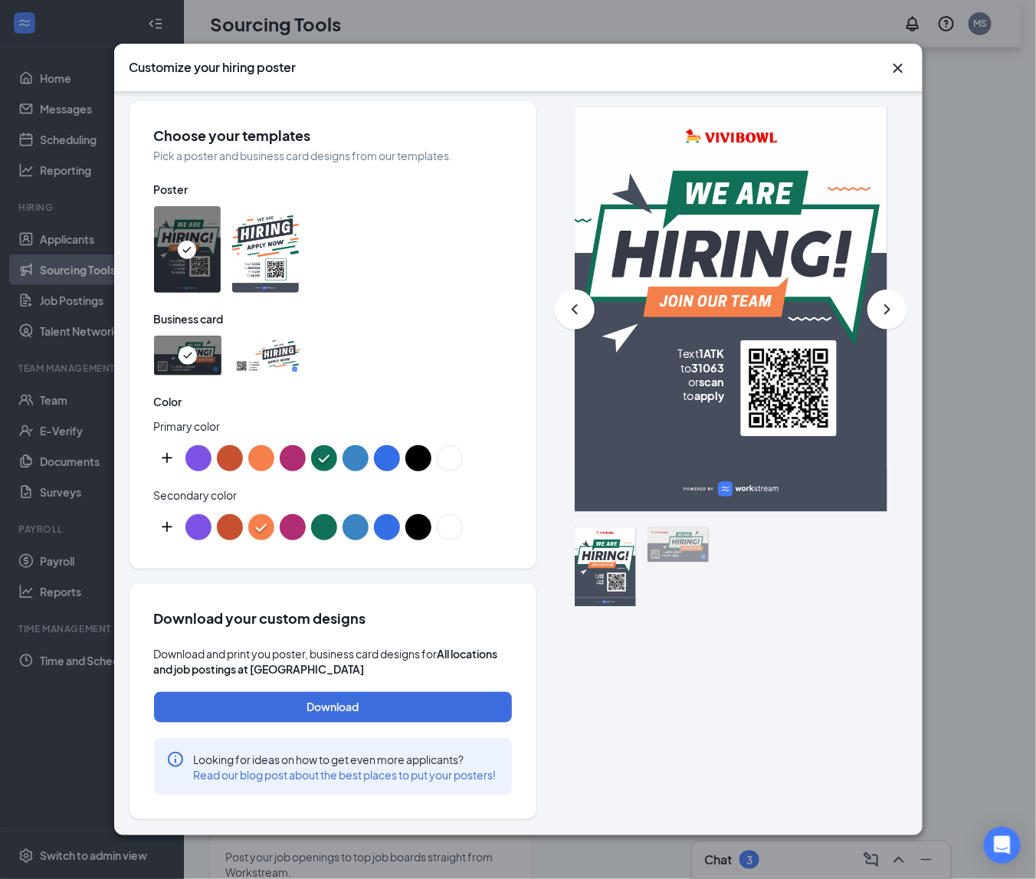
click at [898, 69] on icon "Cross" at bounding box center [896, 68] width 9 height 9
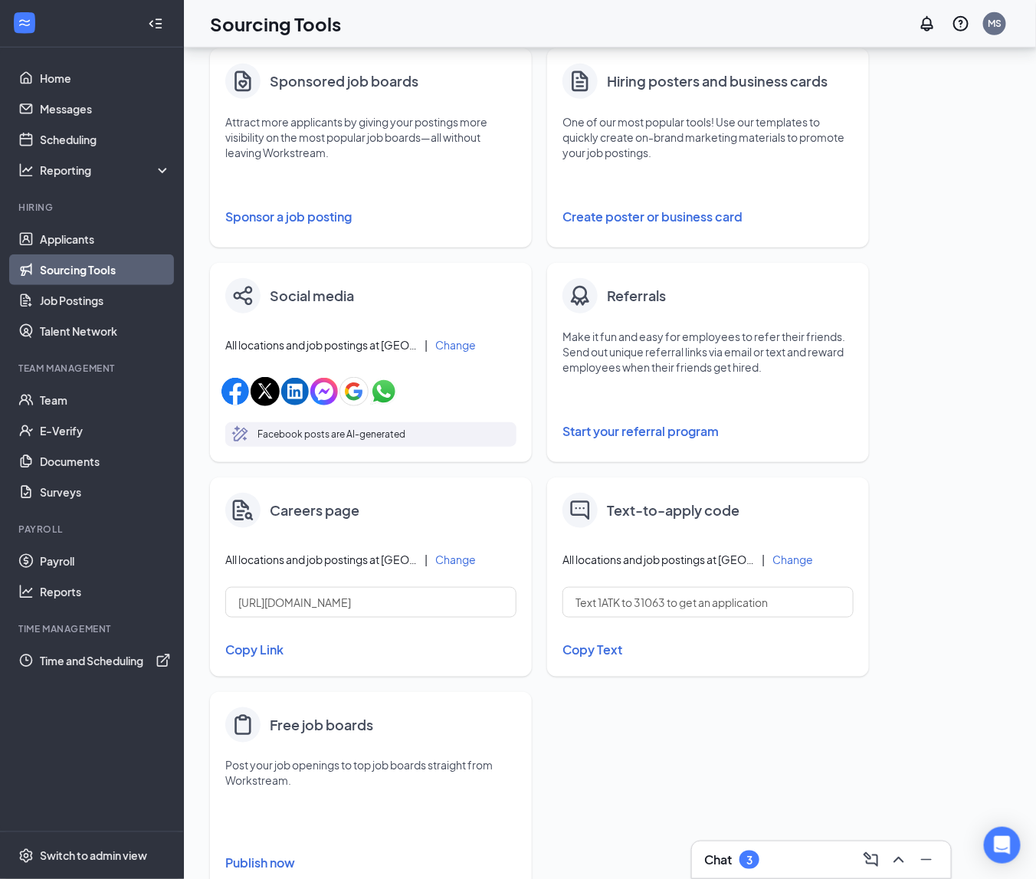
scroll to position [318, 0]
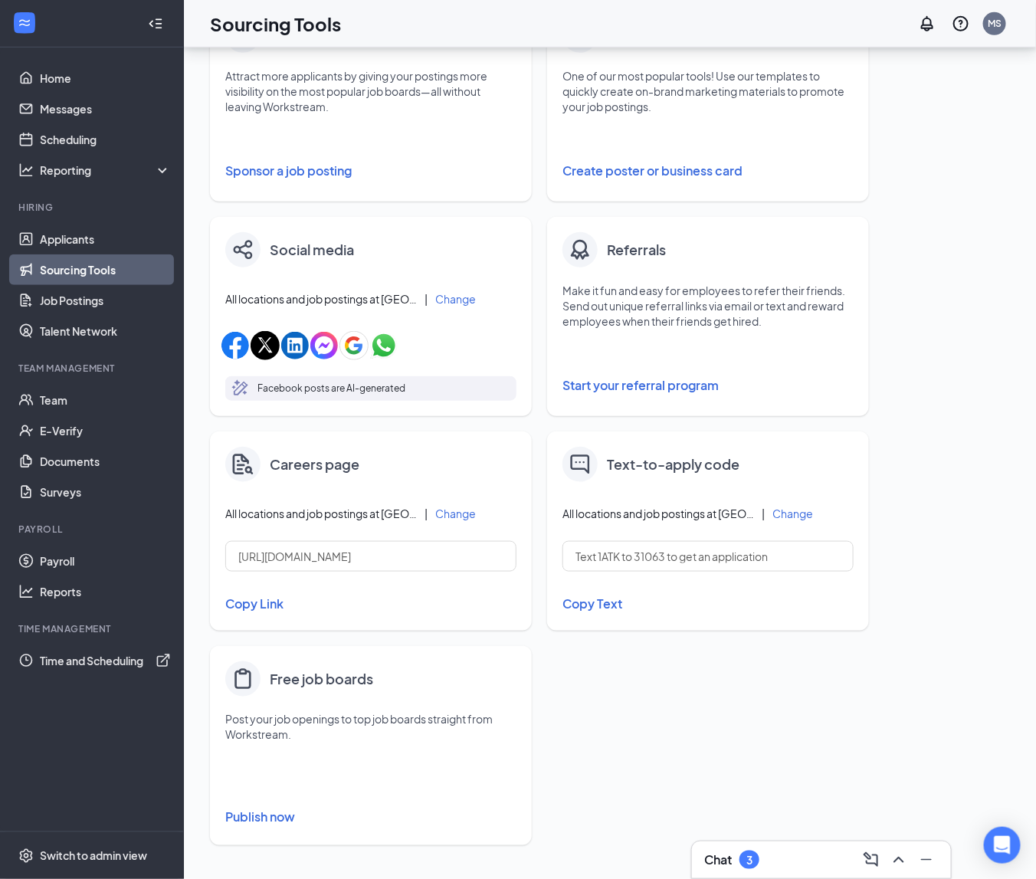
click at [246, 604] on button "Copy Link" at bounding box center [370, 604] width 291 height 26
